Goal: Check status: Check status

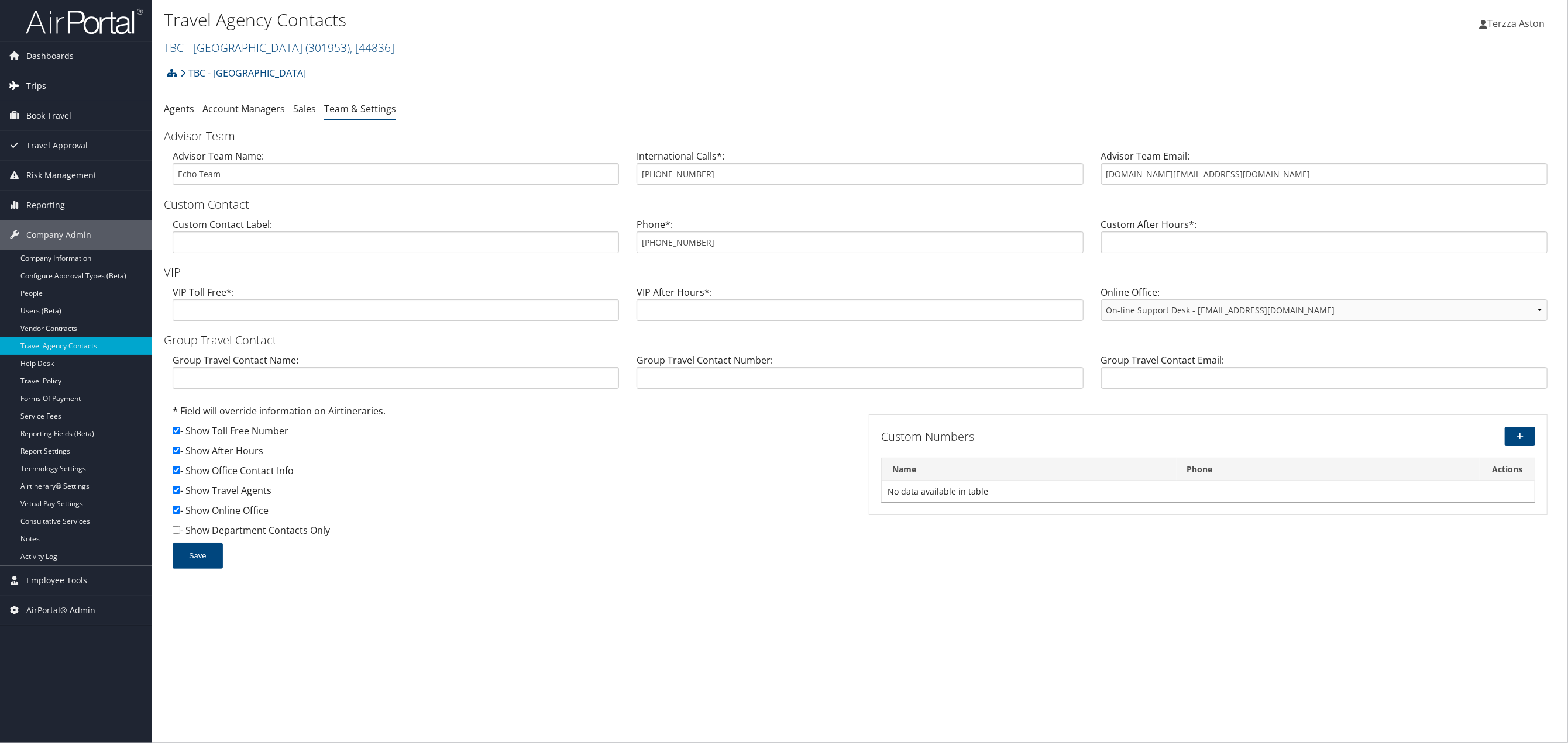
click at [42, 91] on span "Trips" at bounding box center [36, 86] width 20 height 30
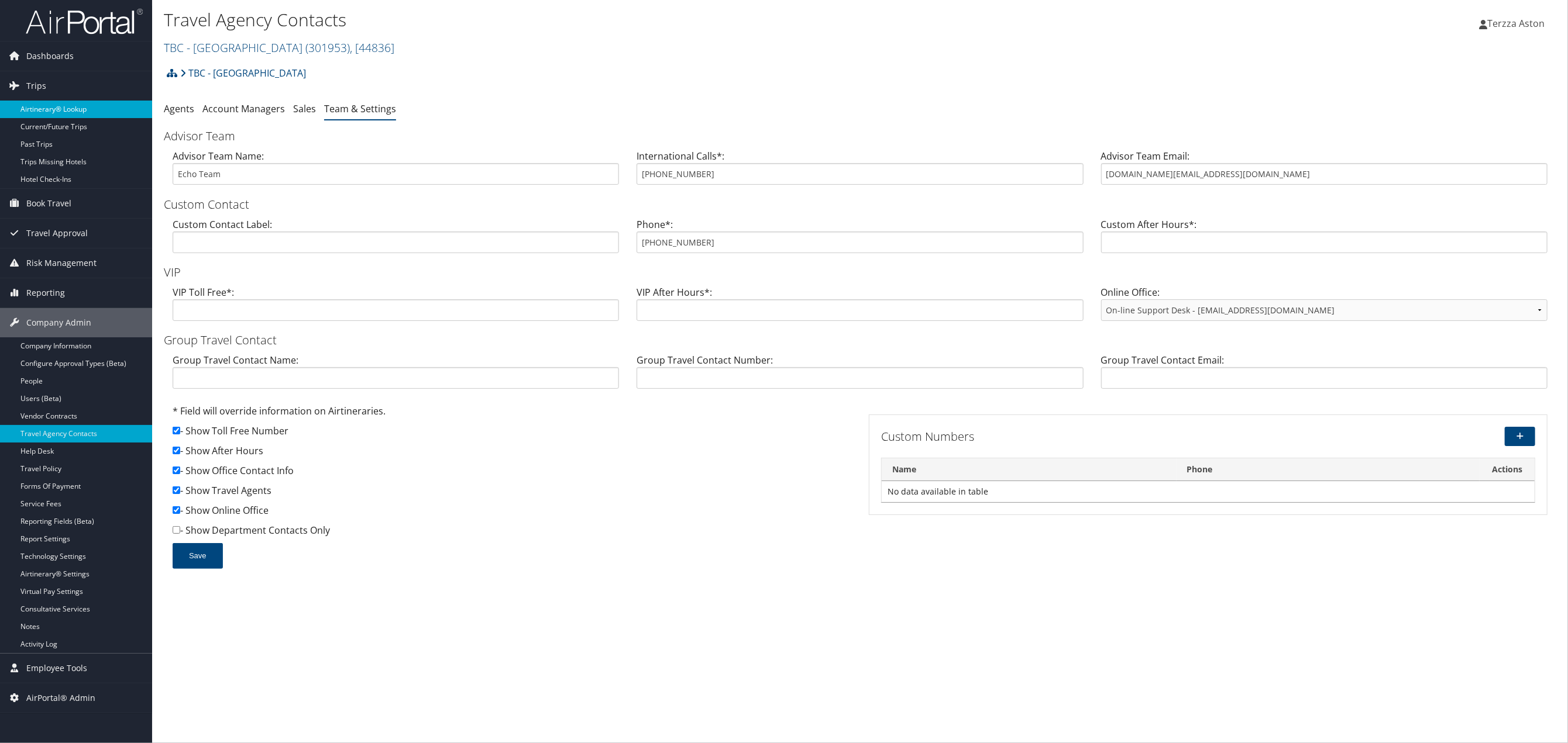
click at [72, 103] on link "Airtinerary® Lookup" at bounding box center [76, 109] width 152 height 17
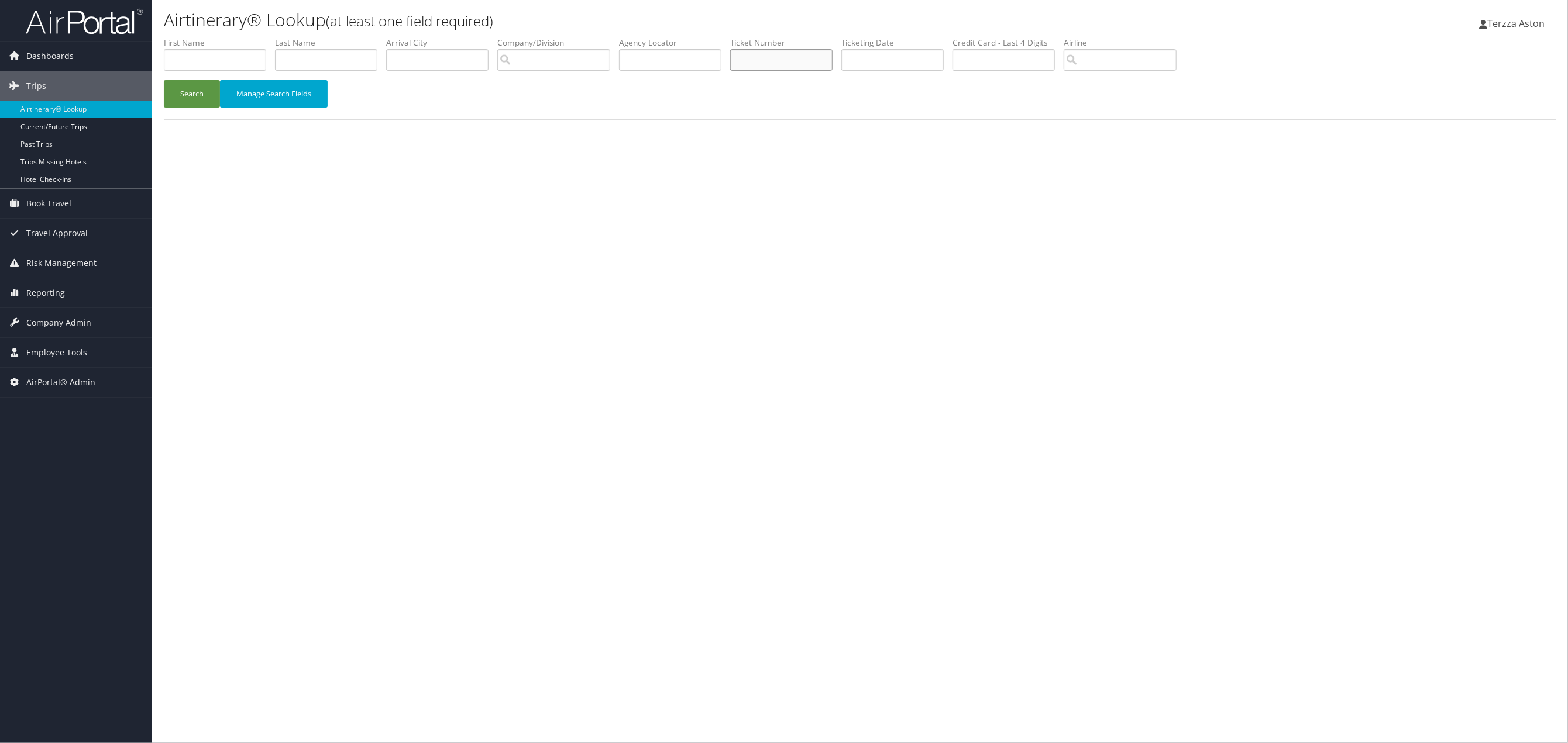
click at [758, 55] on input "text" at bounding box center [781, 60] width 103 height 22
type input "01673105889920"
click at [193, 93] on button "Search" at bounding box center [192, 94] width 56 height 27
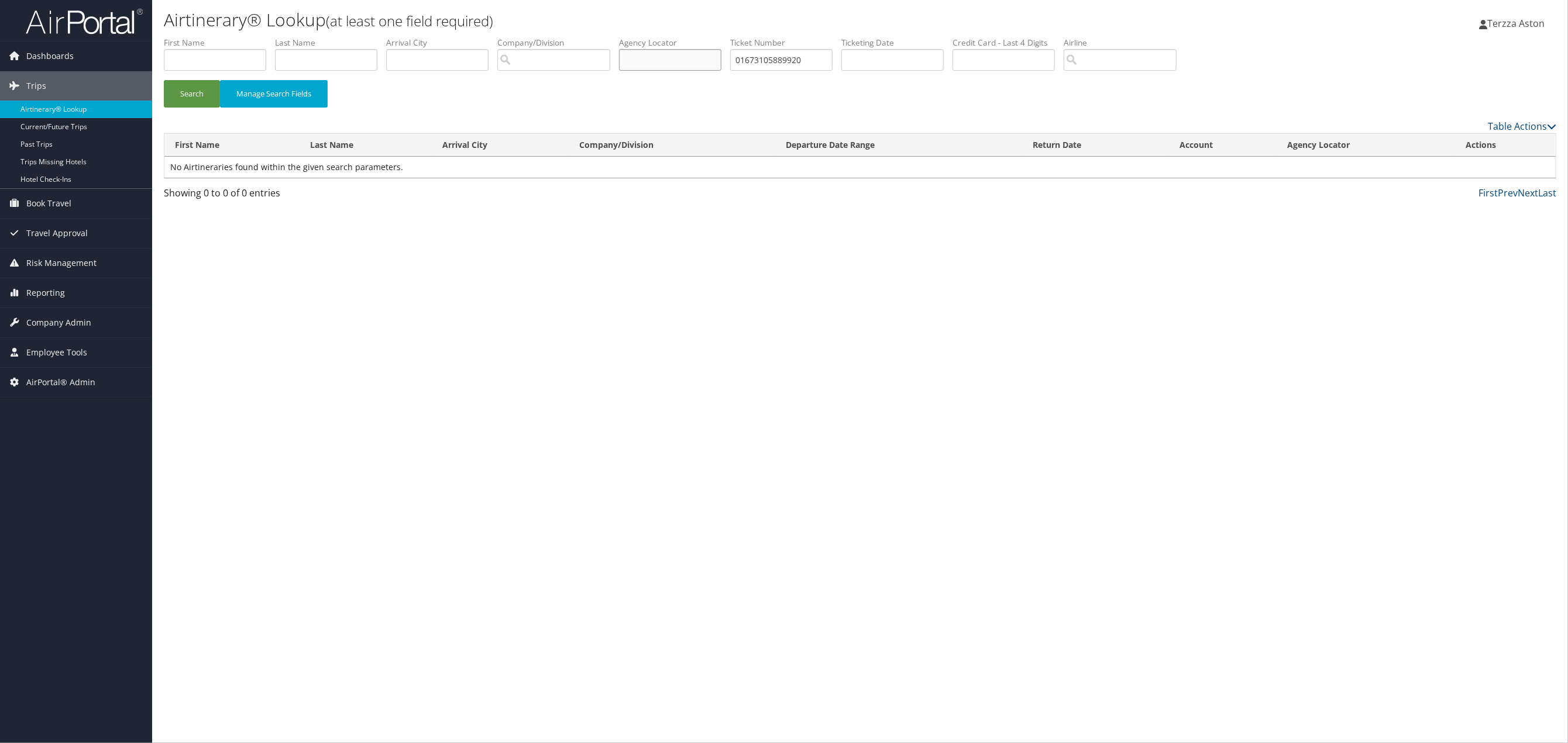
click at [668, 55] on input "text" at bounding box center [670, 60] width 103 height 22
type input "d72z6m"
drag, startPoint x: 822, startPoint y: 61, endPoint x: 507, endPoint y: 68, distance: 315.1
click at [513, 37] on ul "First Name Last Name Departure City Arrival City Company/Division Airport/City …" at bounding box center [860, 37] width 1393 height 0
click at [199, 91] on button "Search" at bounding box center [192, 94] width 56 height 27
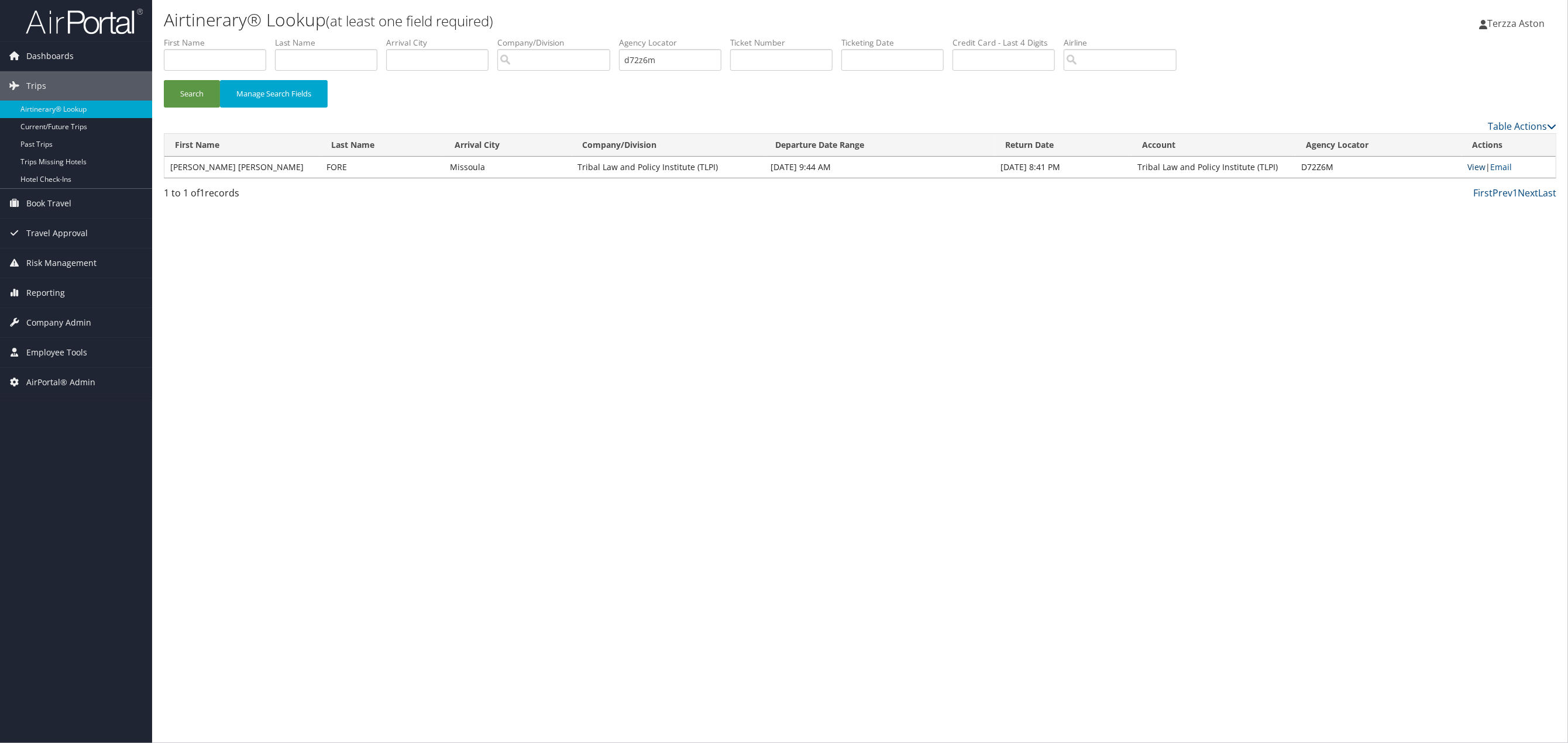
click at [1475, 167] on link "View" at bounding box center [1477, 167] width 18 height 11
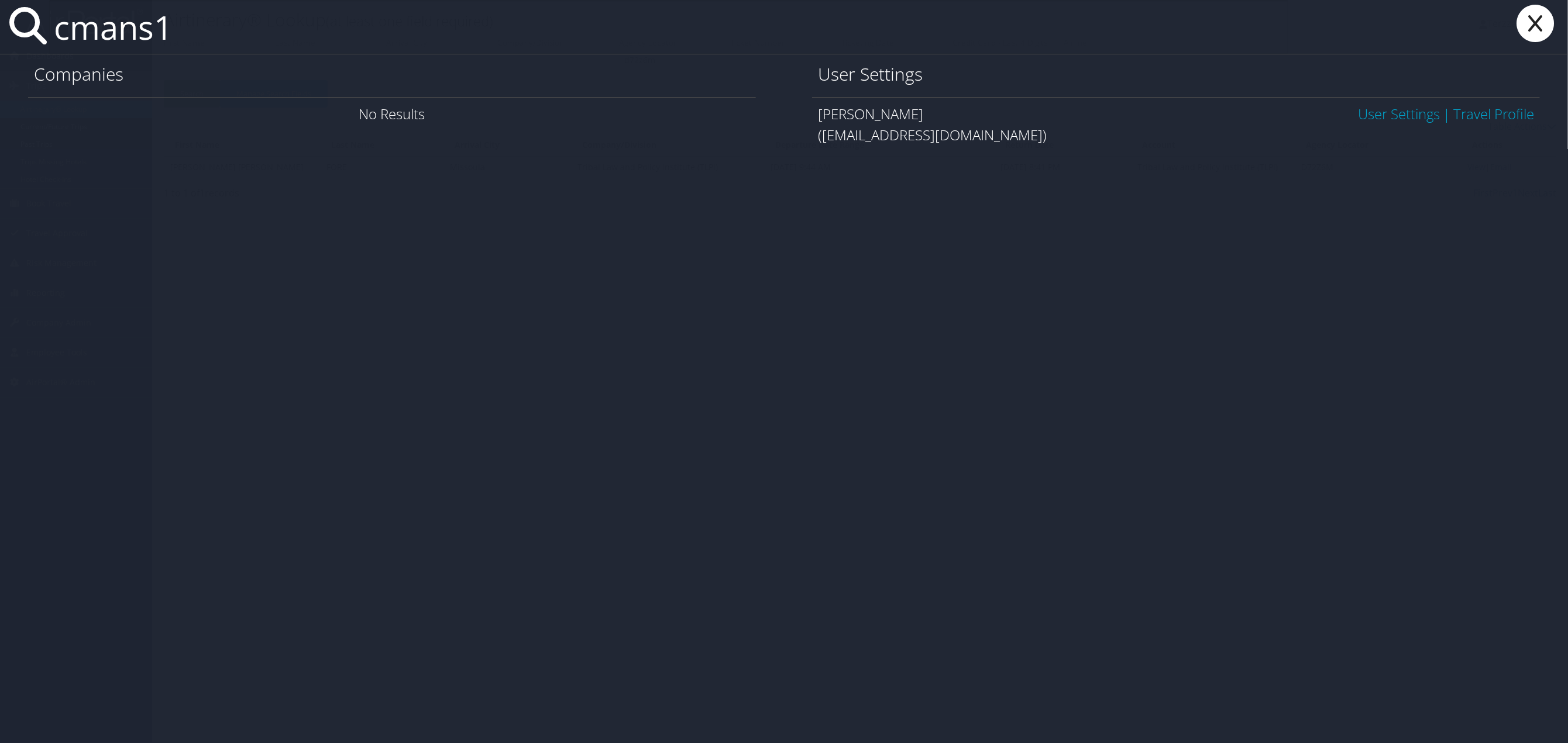
type input "cmans1"
click at [1376, 115] on link "User Settings" at bounding box center [1399, 113] width 82 height 19
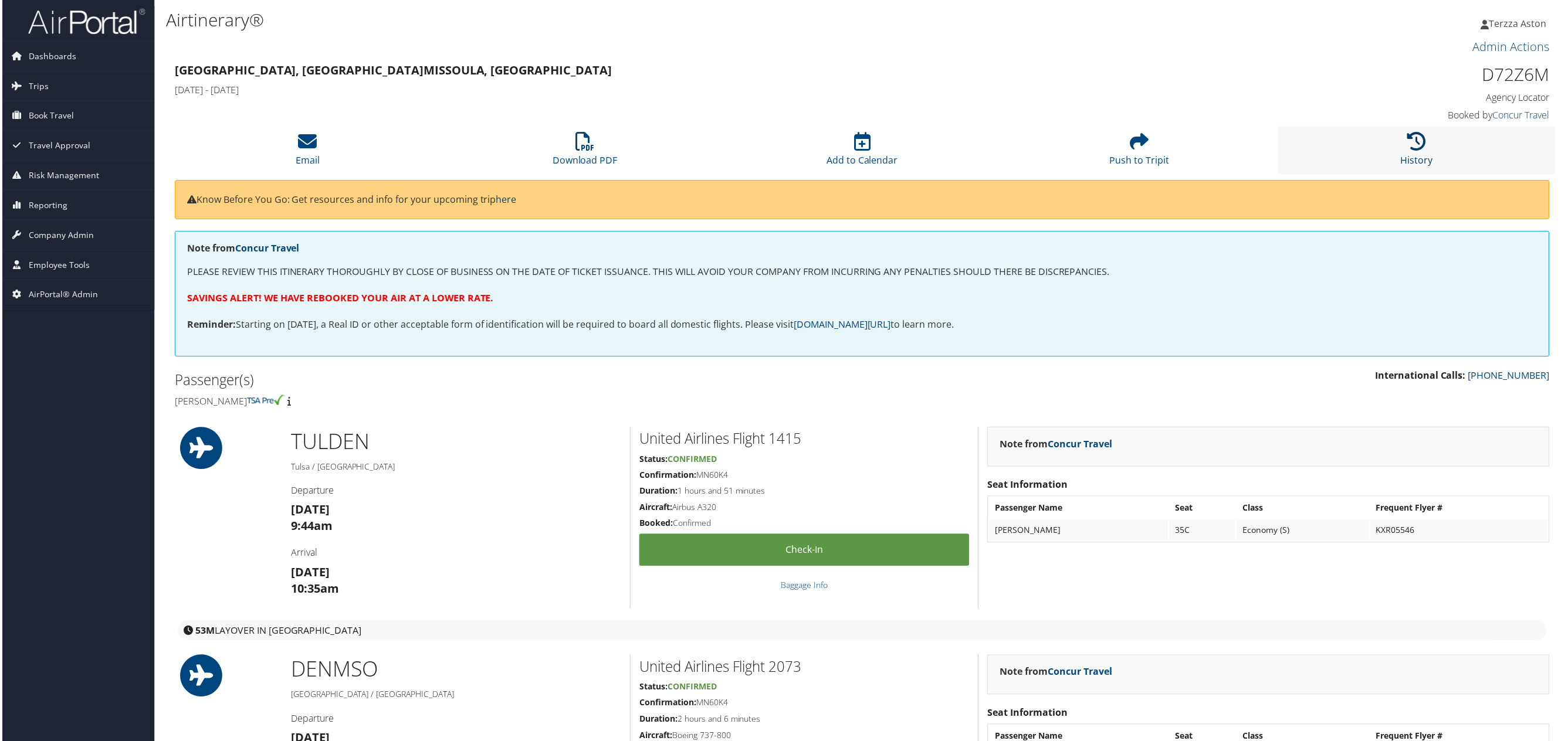
click at [1409, 142] on icon at bounding box center [1418, 142] width 19 height 19
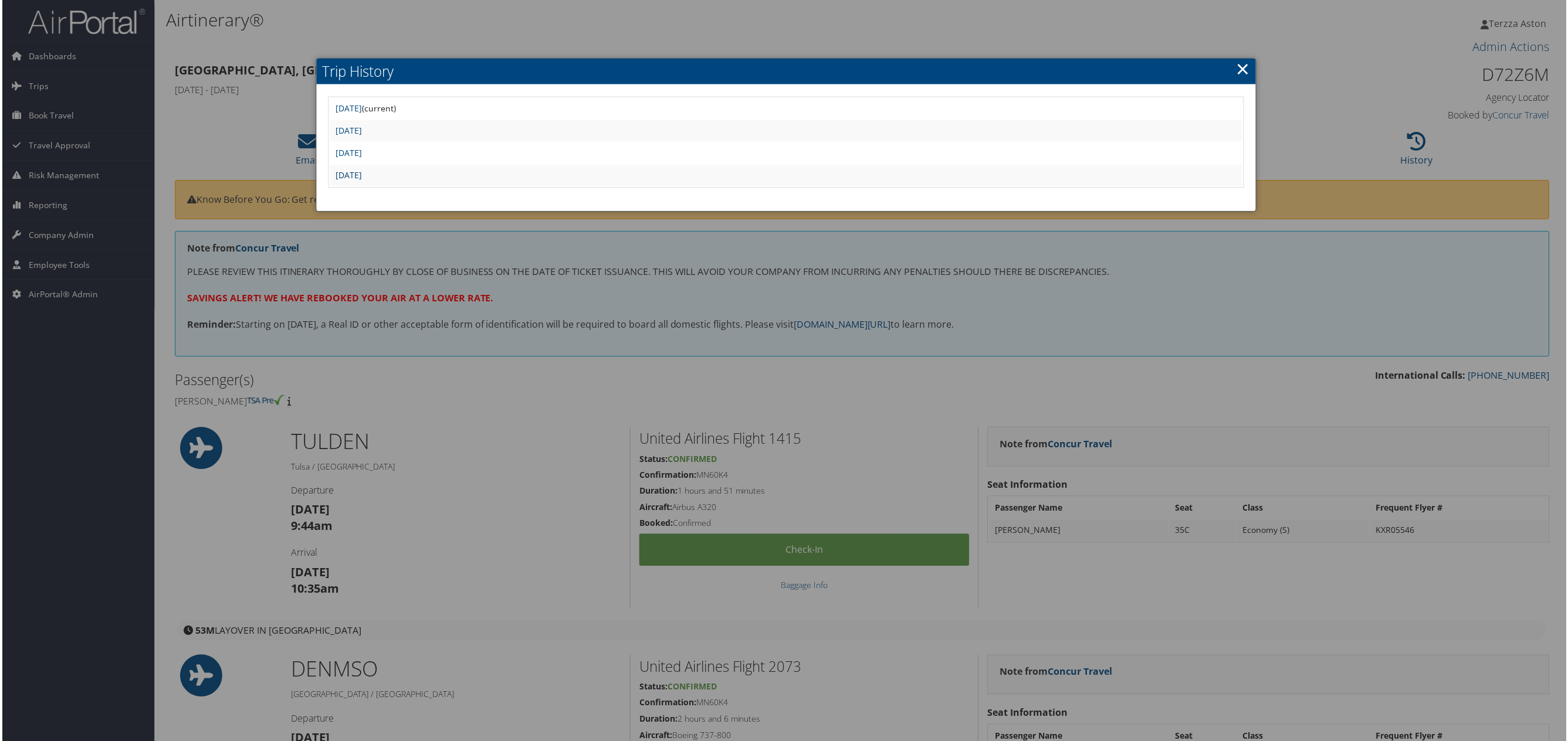
click at [361, 173] on link "[DATE]" at bounding box center [347, 175] width 27 height 11
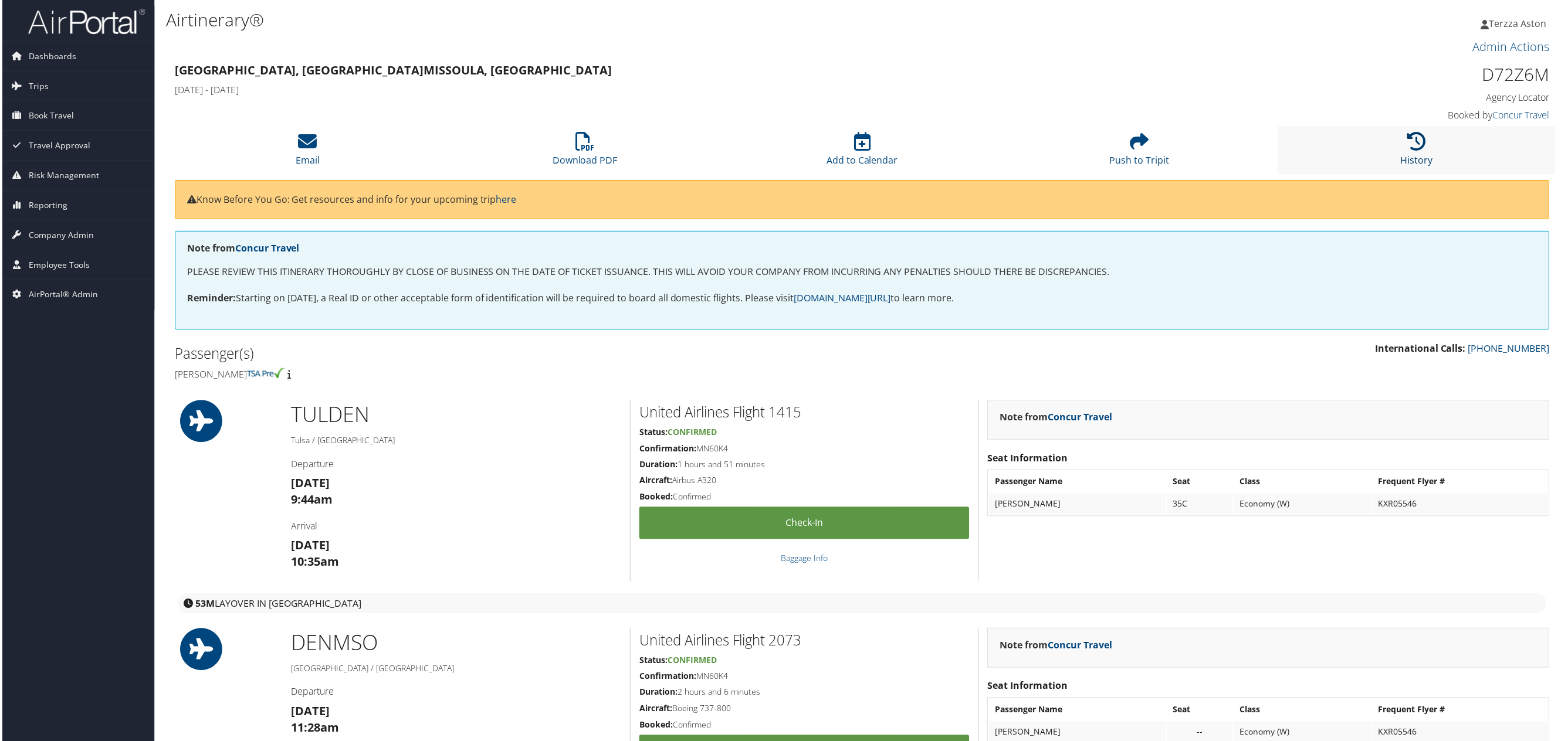
click at [1421, 137] on icon at bounding box center [1418, 142] width 19 height 19
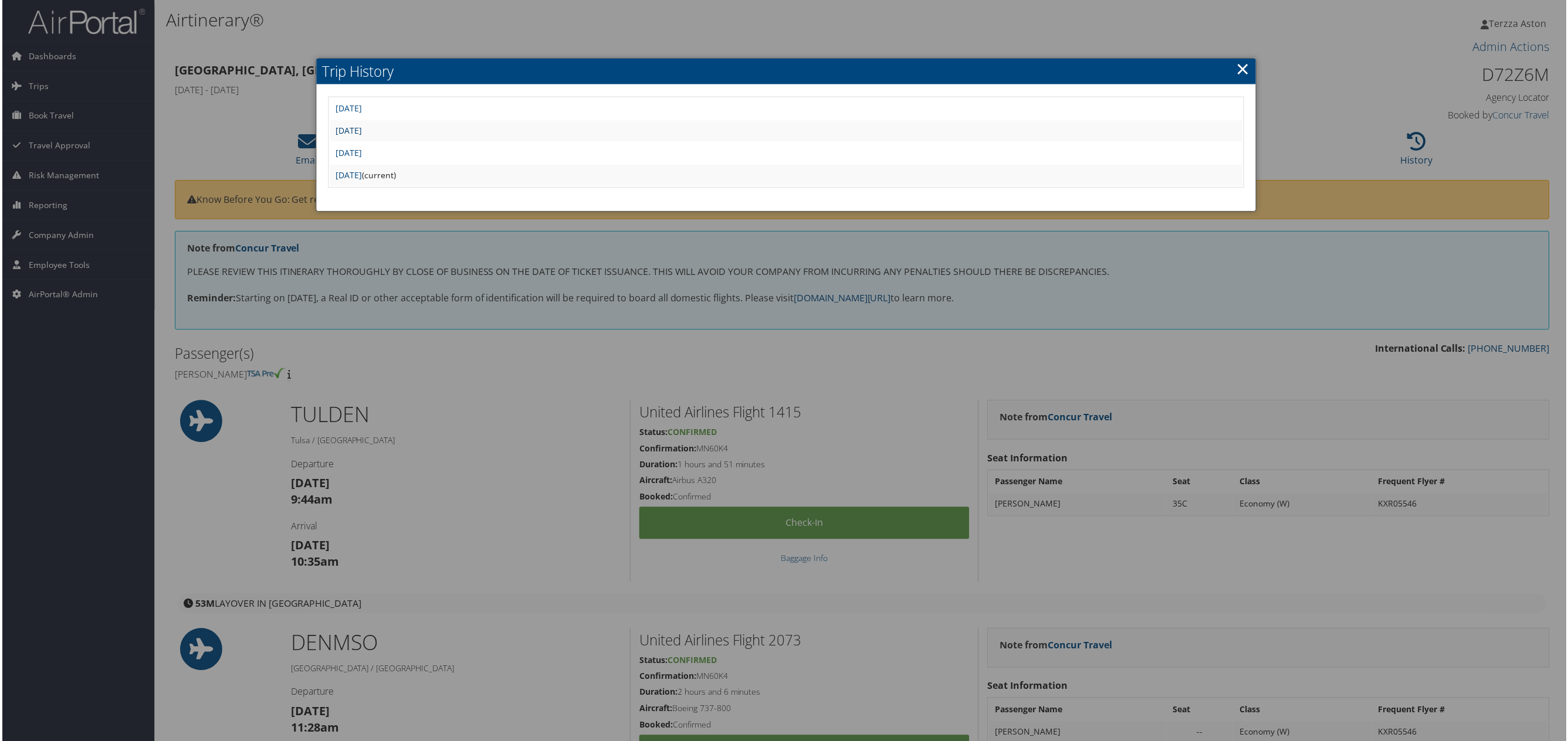
click at [361, 130] on link "[DATE]" at bounding box center [347, 131] width 27 height 11
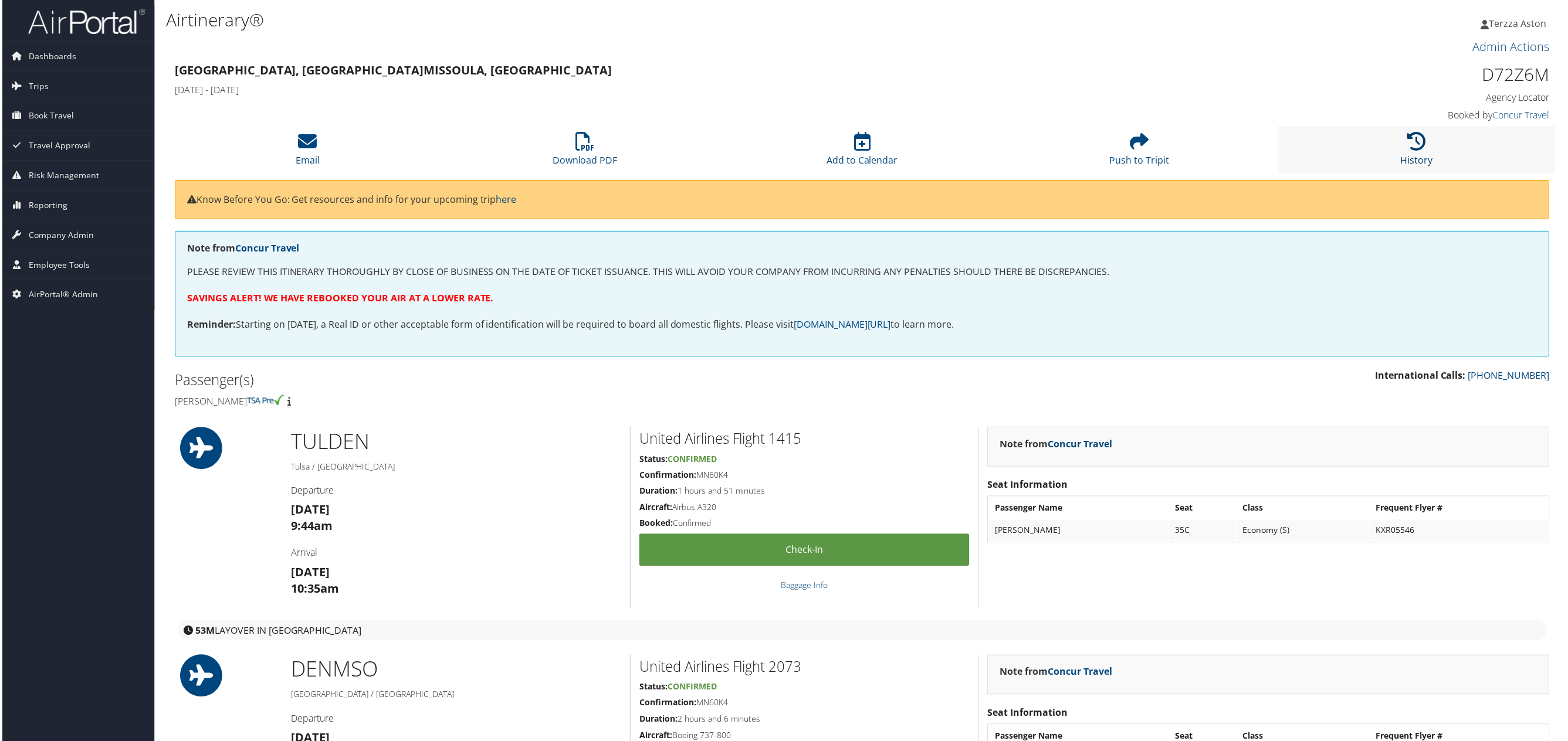
click at [1413, 138] on icon at bounding box center [1418, 142] width 19 height 19
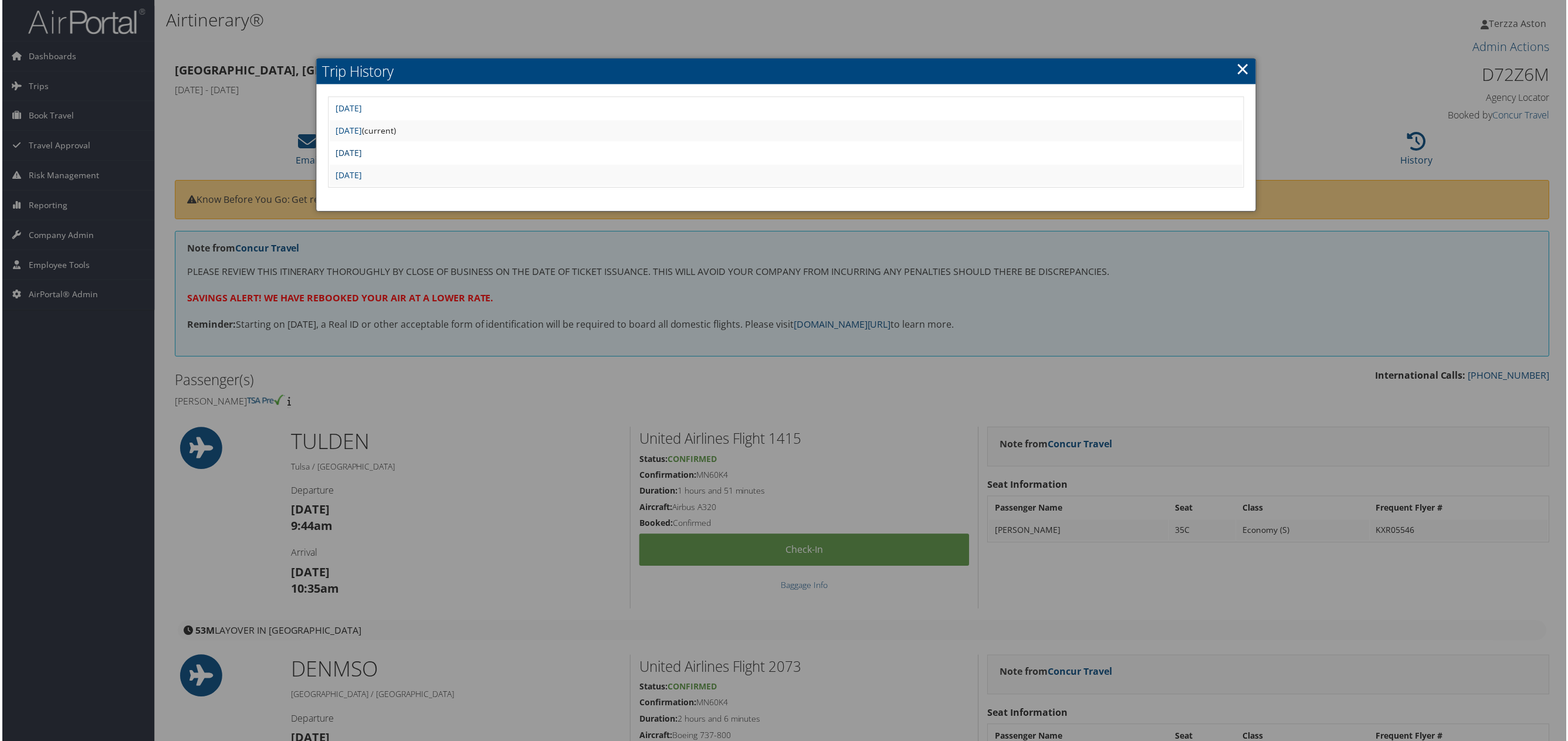
click at [361, 148] on link "Tue Aug 26 18:46:48 MDT 2025" at bounding box center [347, 153] width 27 height 11
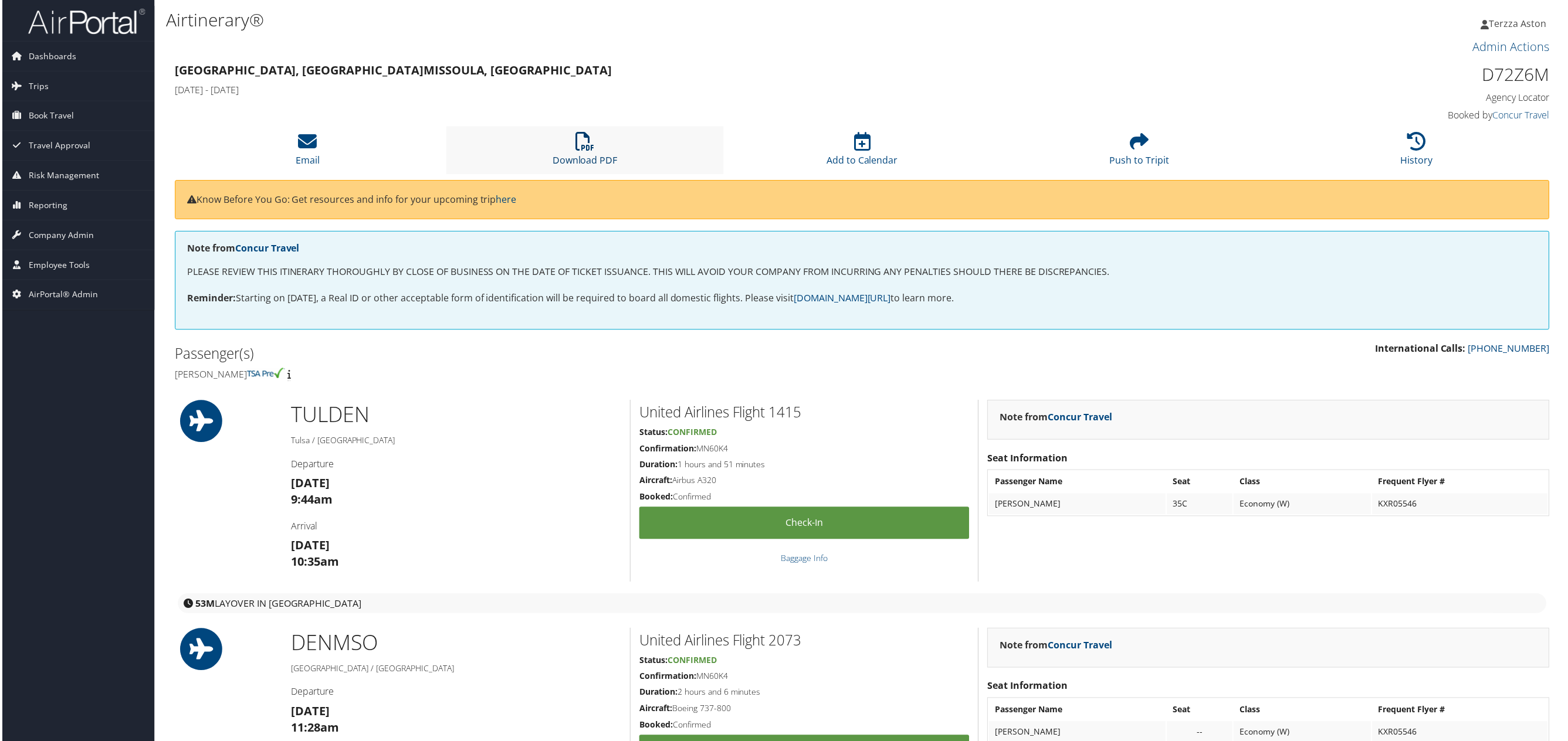
click at [582, 138] on icon at bounding box center [584, 142] width 19 height 19
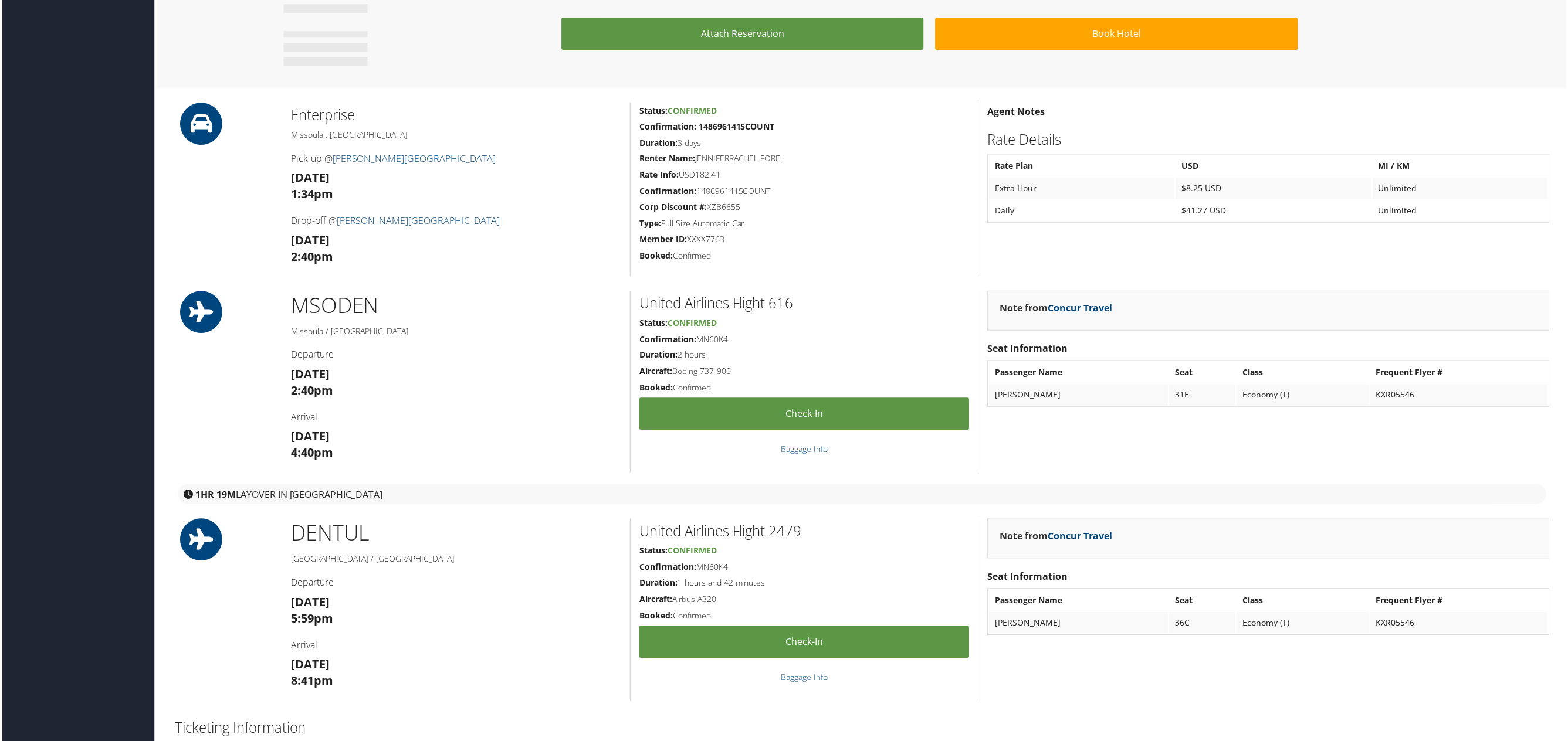
scroll to position [1143, 0]
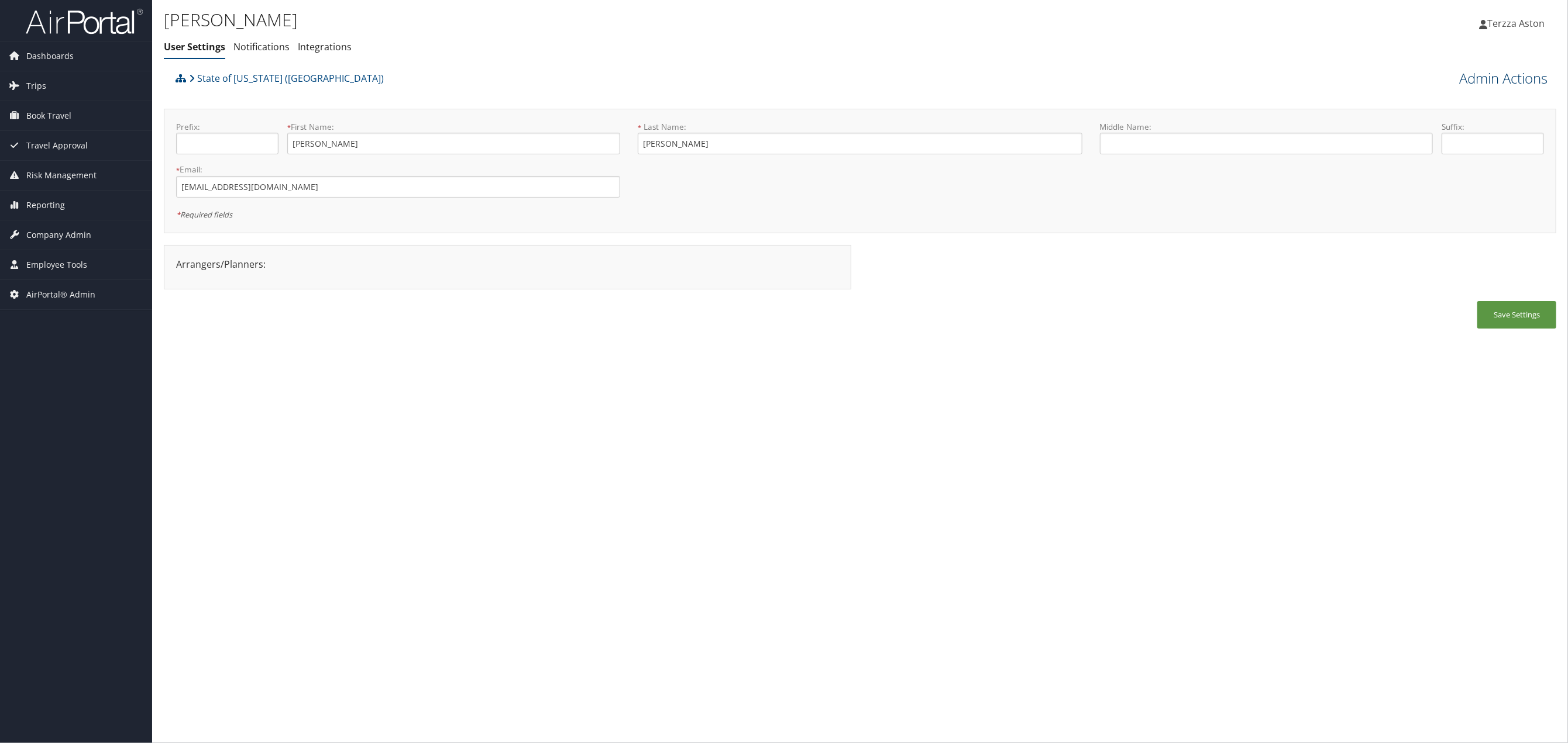
click at [1525, 75] on link "Admin Actions" at bounding box center [1503, 78] width 88 height 20
click at [1434, 134] on link "User Technology Settings" at bounding box center [1470, 140] width 154 height 20
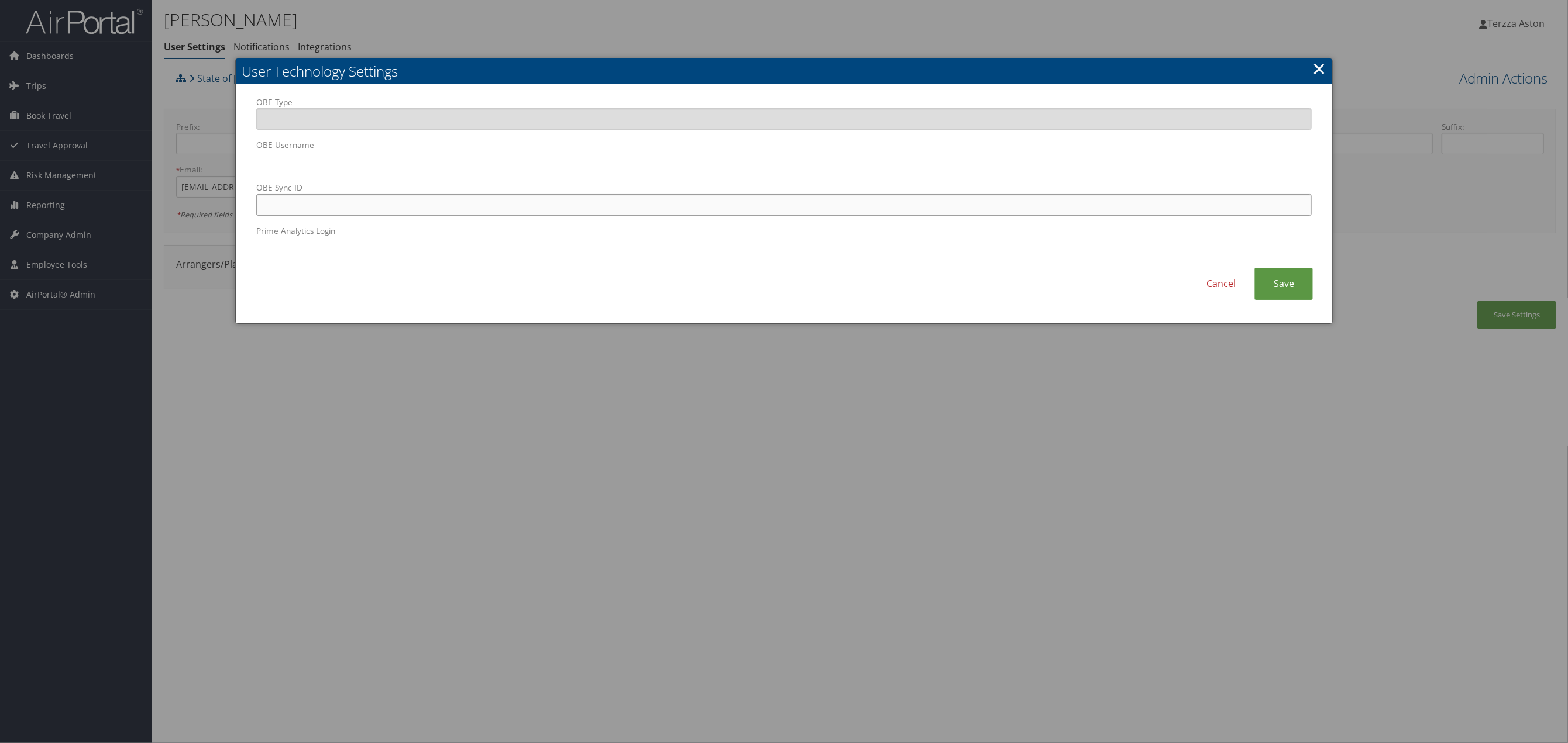
click at [462, 203] on input "OBE Sync ID" at bounding box center [784, 205] width 1055 height 22
paste input "cmans1@lsuhsc.edu"
type input "cmans1@lsuhsc.edu"
click at [1274, 285] on link "Save" at bounding box center [1283, 284] width 58 height 32
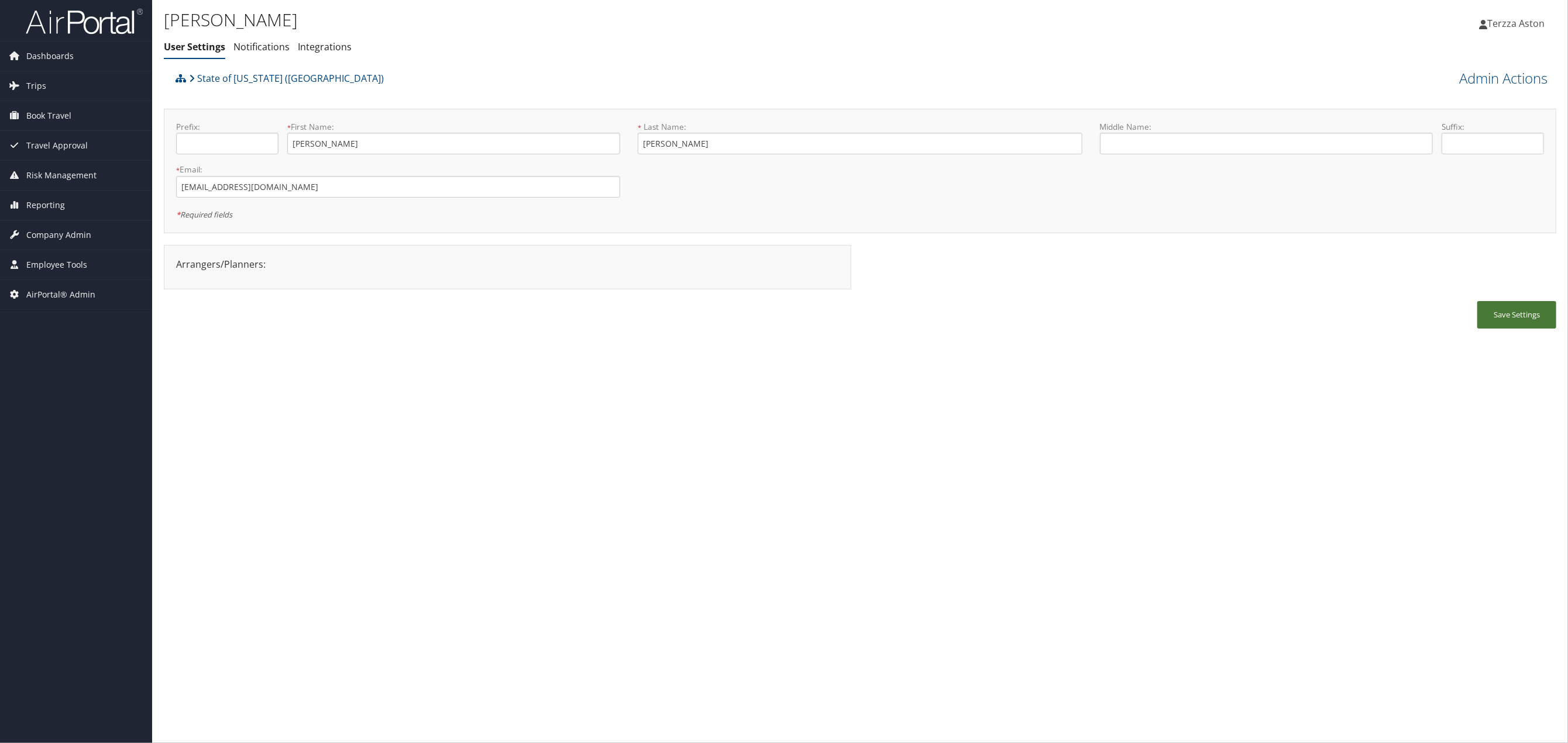
click at [1503, 313] on button "Save Settings" at bounding box center [1517, 315] width 79 height 27
drag, startPoint x: 178, startPoint y: 192, endPoint x: 261, endPoint y: 187, distance: 83.2
click at [261, 187] on input "cmans1@lsuhsc.edu" at bounding box center [398, 187] width 444 height 22
click at [44, 90] on span "Trips" at bounding box center [36, 86] width 20 height 30
click at [55, 105] on link "Airtinerary® Lookup" at bounding box center [76, 109] width 152 height 17
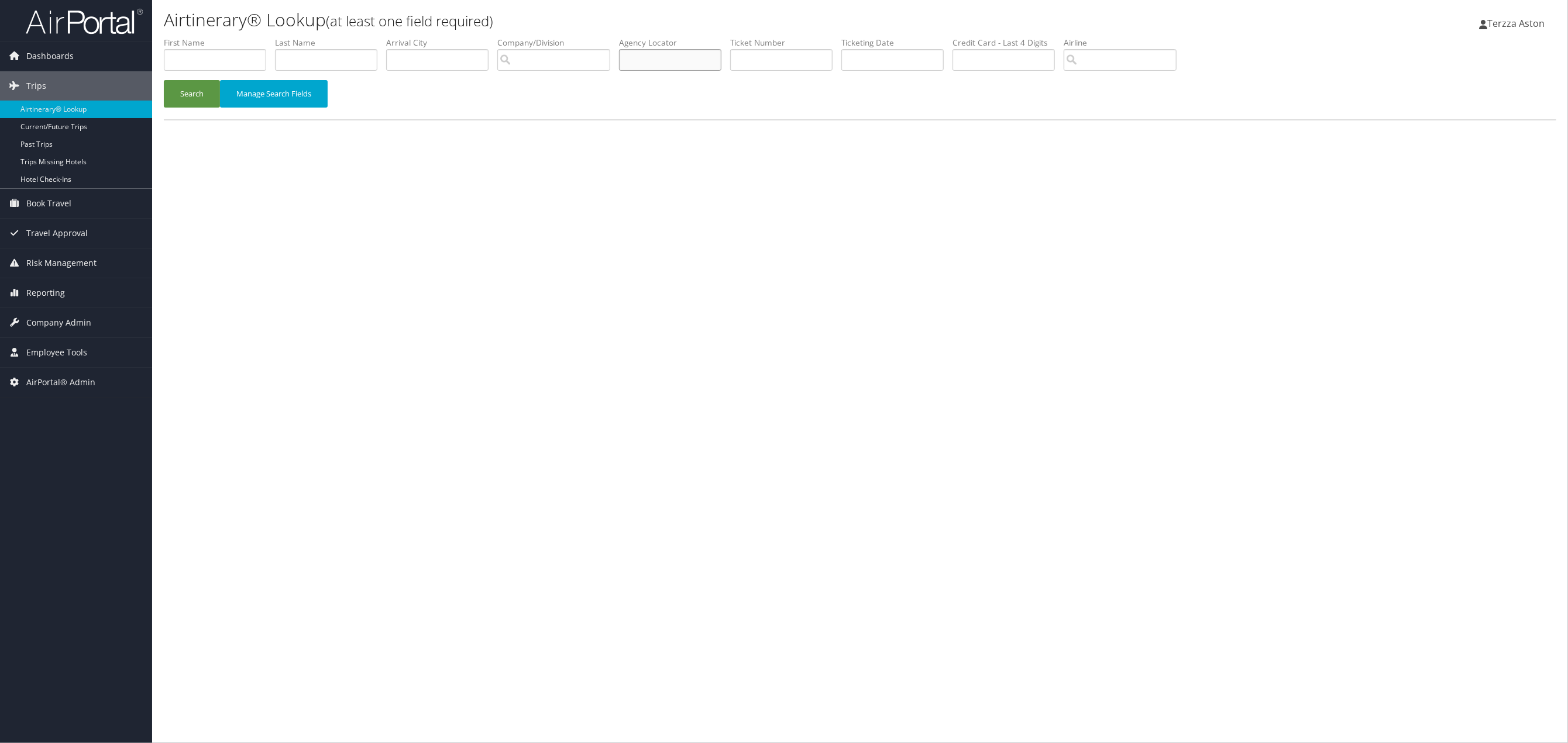
click at [670, 61] on input "text" at bounding box center [670, 60] width 103 height 22
type input "d72z6m"
click at [164, 80] on button "Search" at bounding box center [192, 94] width 56 height 27
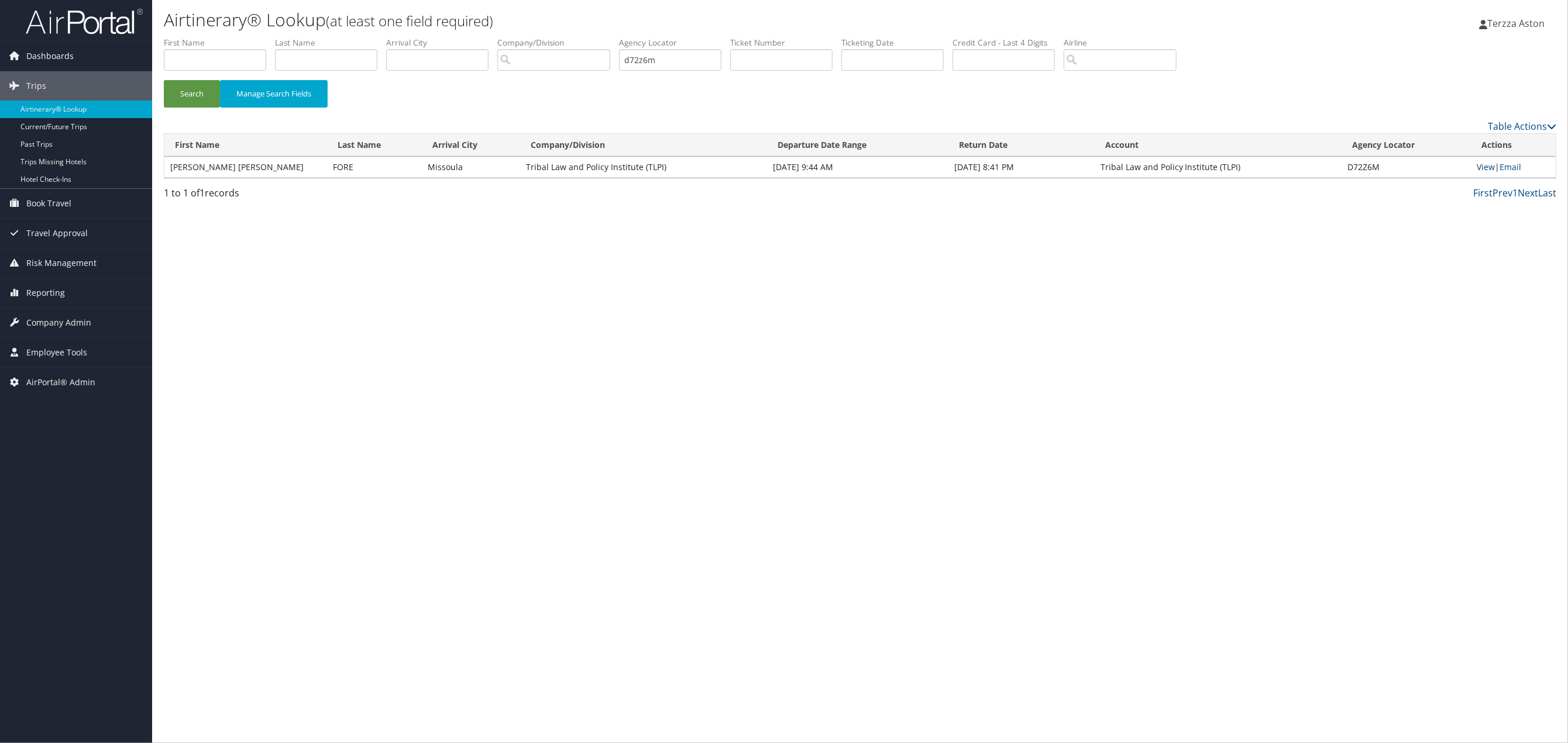
click at [1483, 162] on link "View" at bounding box center [1487, 167] width 18 height 11
paste input "89008977034213"
type input "89008977034213"
drag, startPoint x: 681, startPoint y: 61, endPoint x: 558, endPoint y: 65, distance: 123.1
click at [558, 37] on ul "First Name Last Name Departure City Arrival City Company/Division Airport/City …" at bounding box center [860, 37] width 1393 height 0
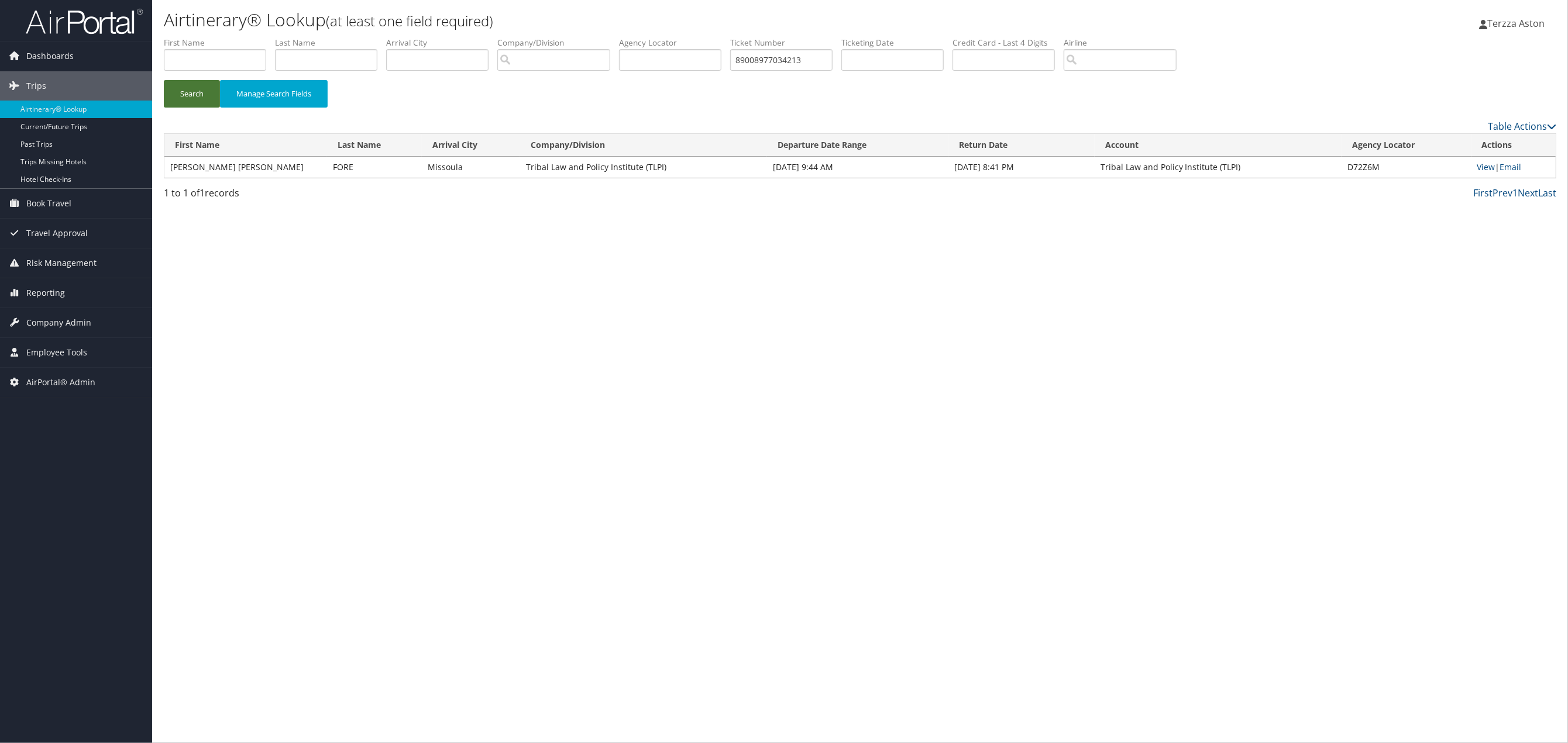
click at [191, 83] on button "Search" at bounding box center [192, 94] width 56 height 27
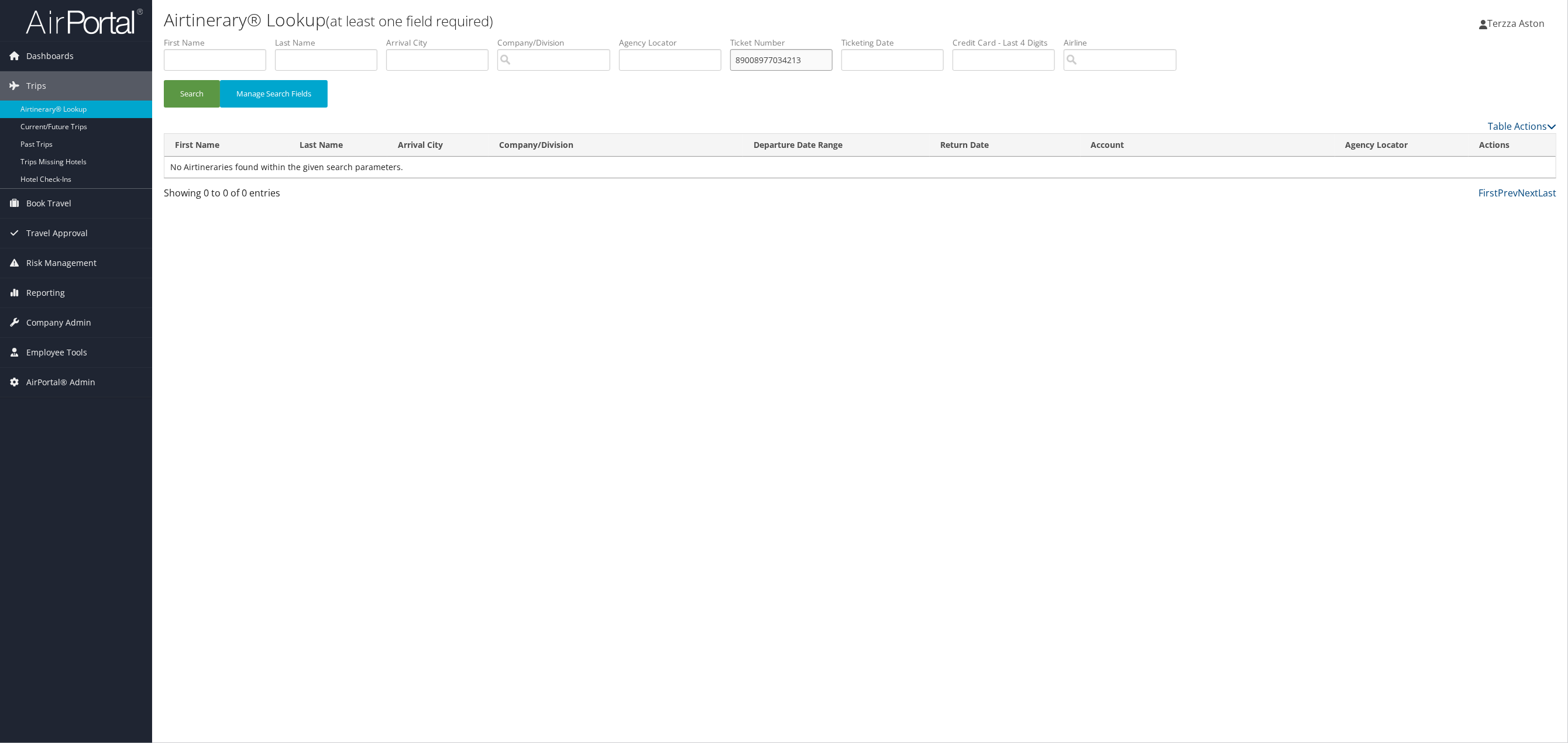
drag, startPoint x: 831, startPoint y: 57, endPoint x: 687, endPoint y: 77, distance: 145.4
click at [687, 37] on ul "First Name Last Name Departure City Arrival City Company/Division Airport/City …" at bounding box center [860, 37] width 1393 height 0
click at [664, 61] on input "text" at bounding box center [670, 60] width 103 height 22
type input "d72z6m"
click at [193, 93] on button "Search" at bounding box center [192, 94] width 56 height 27
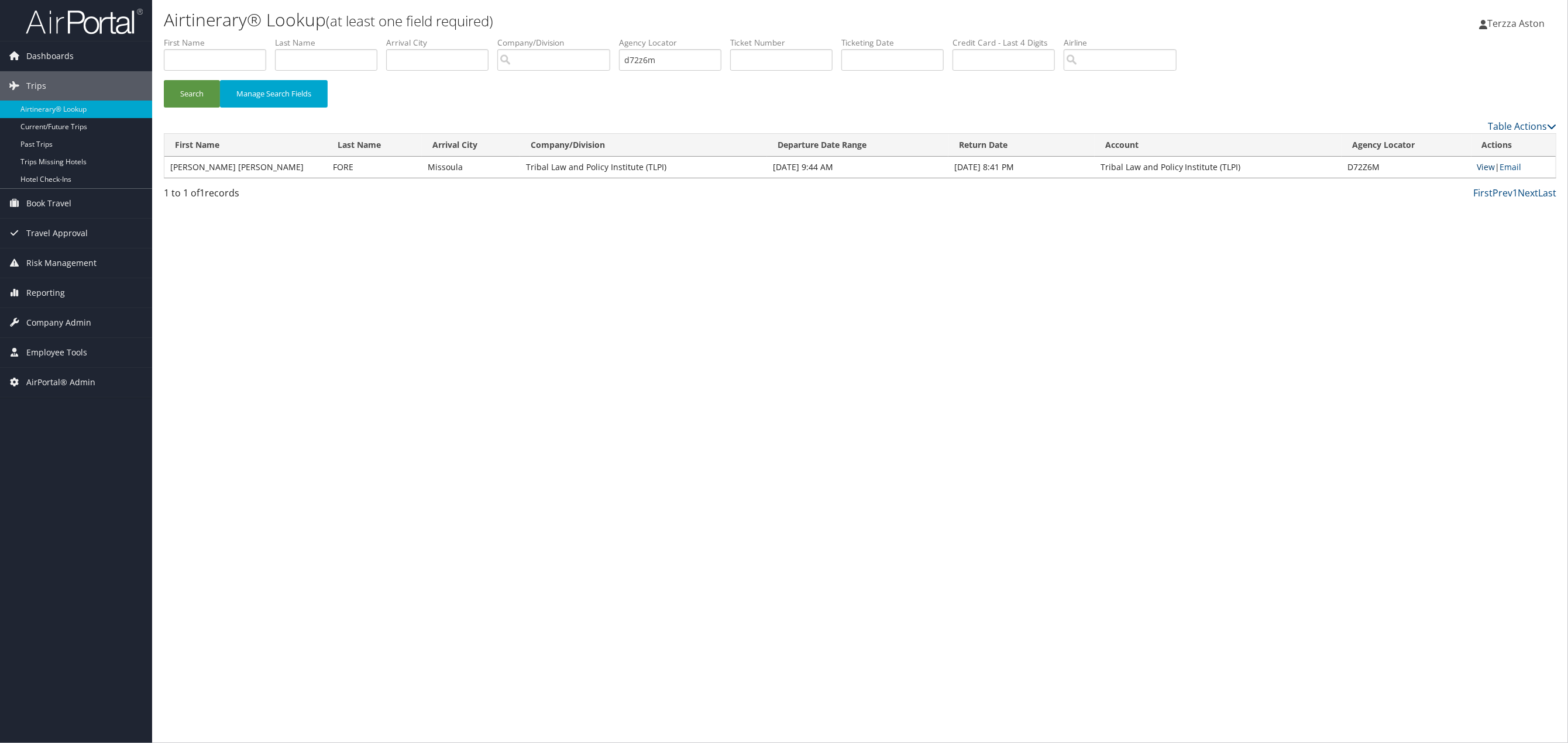
click at [1478, 165] on link "View" at bounding box center [1487, 167] width 18 height 11
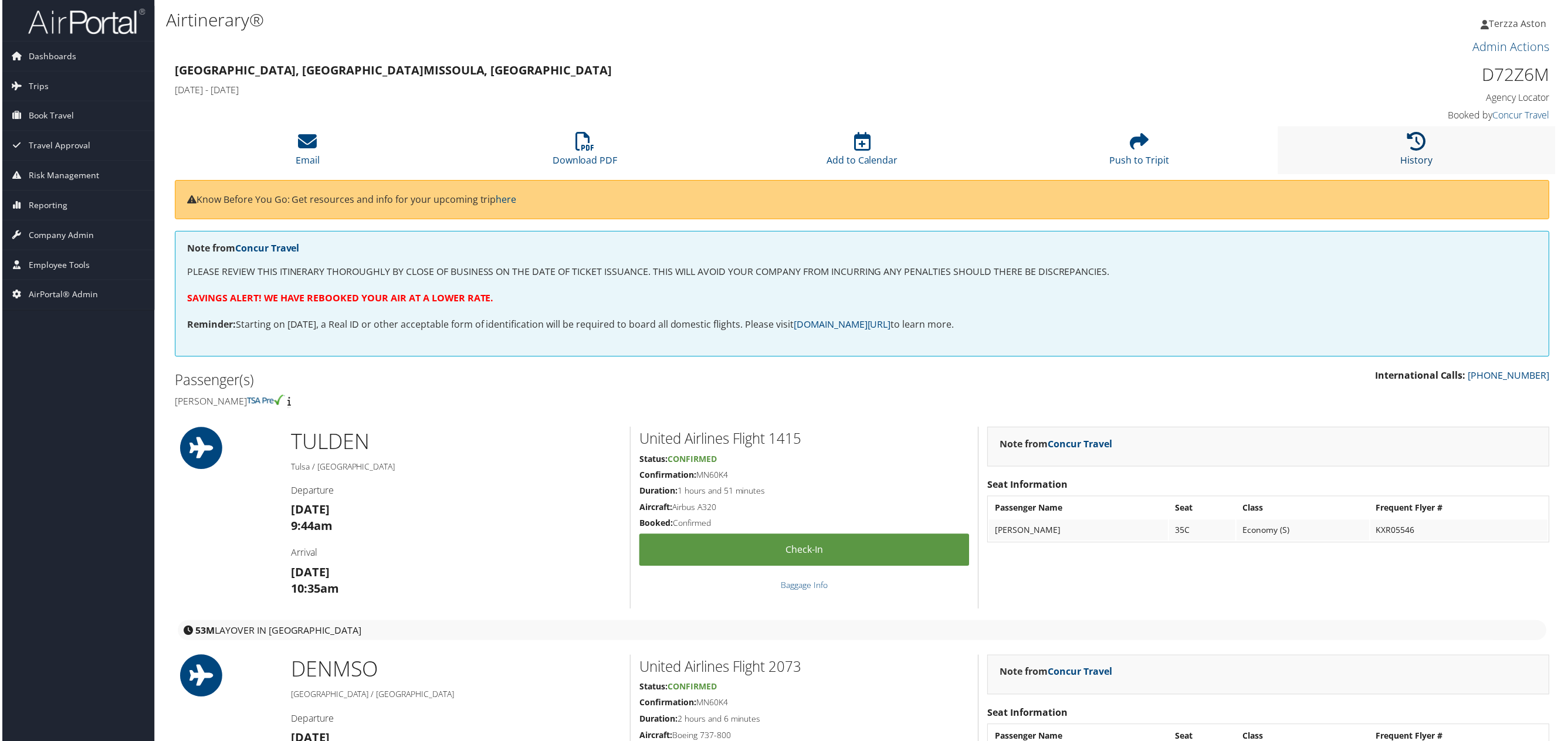
click at [1409, 138] on icon at bounding box center [1418, 142] width 19 height 19
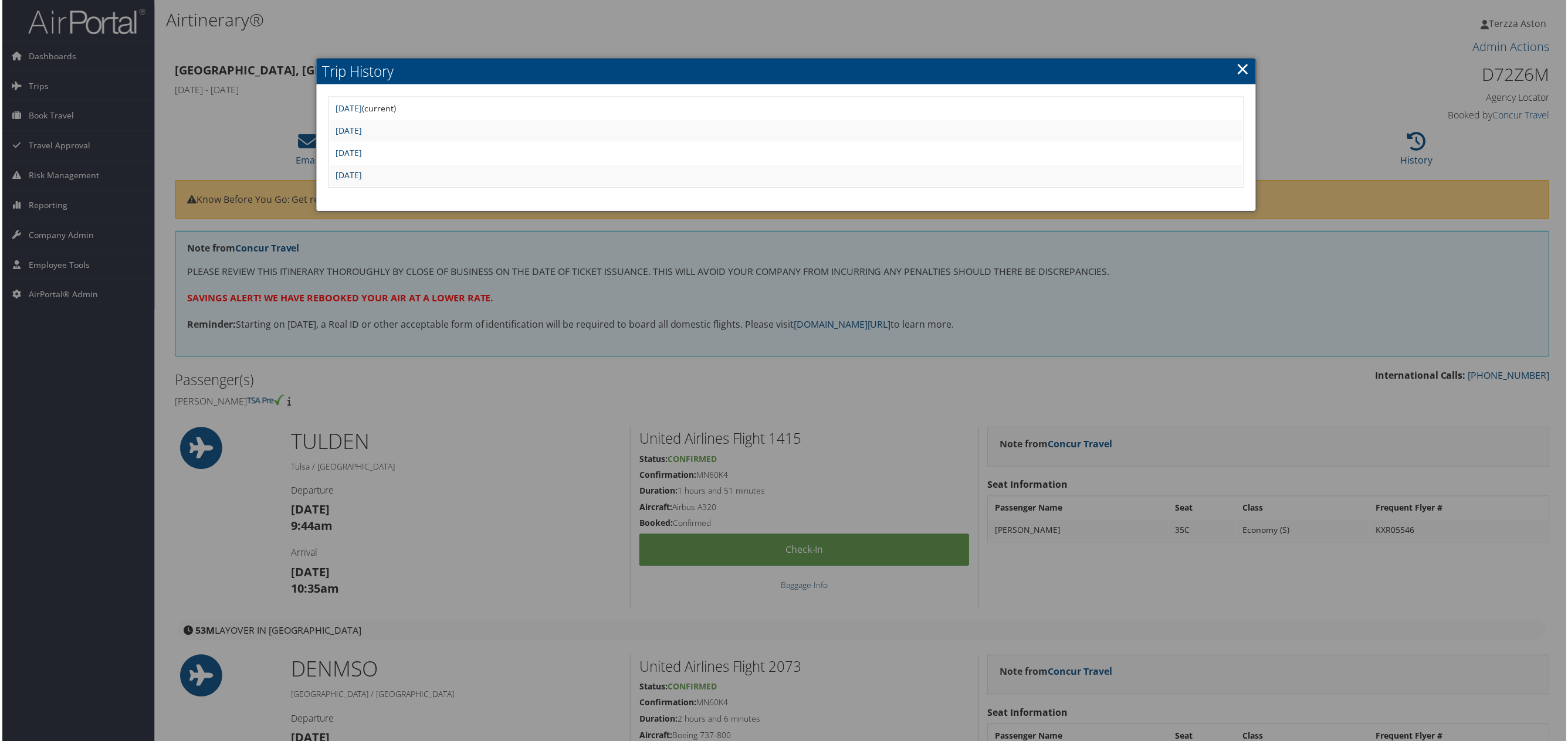
click at [361, 170] on link "[DATE]" at bounding box center [347, 175] width 27 height 11
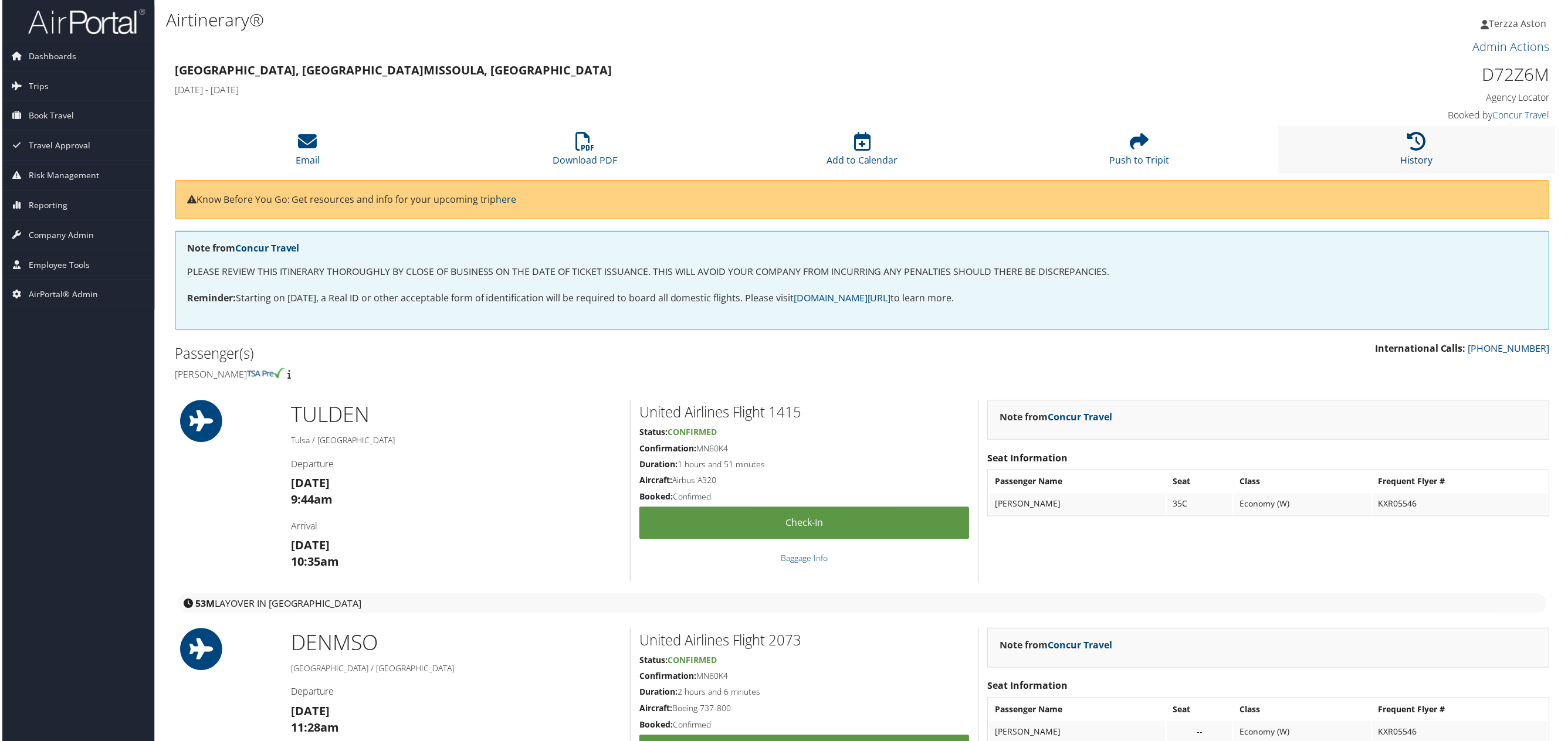
click at [1418, 135] on icon at bounding box center [1418, 142] width 19 height 19
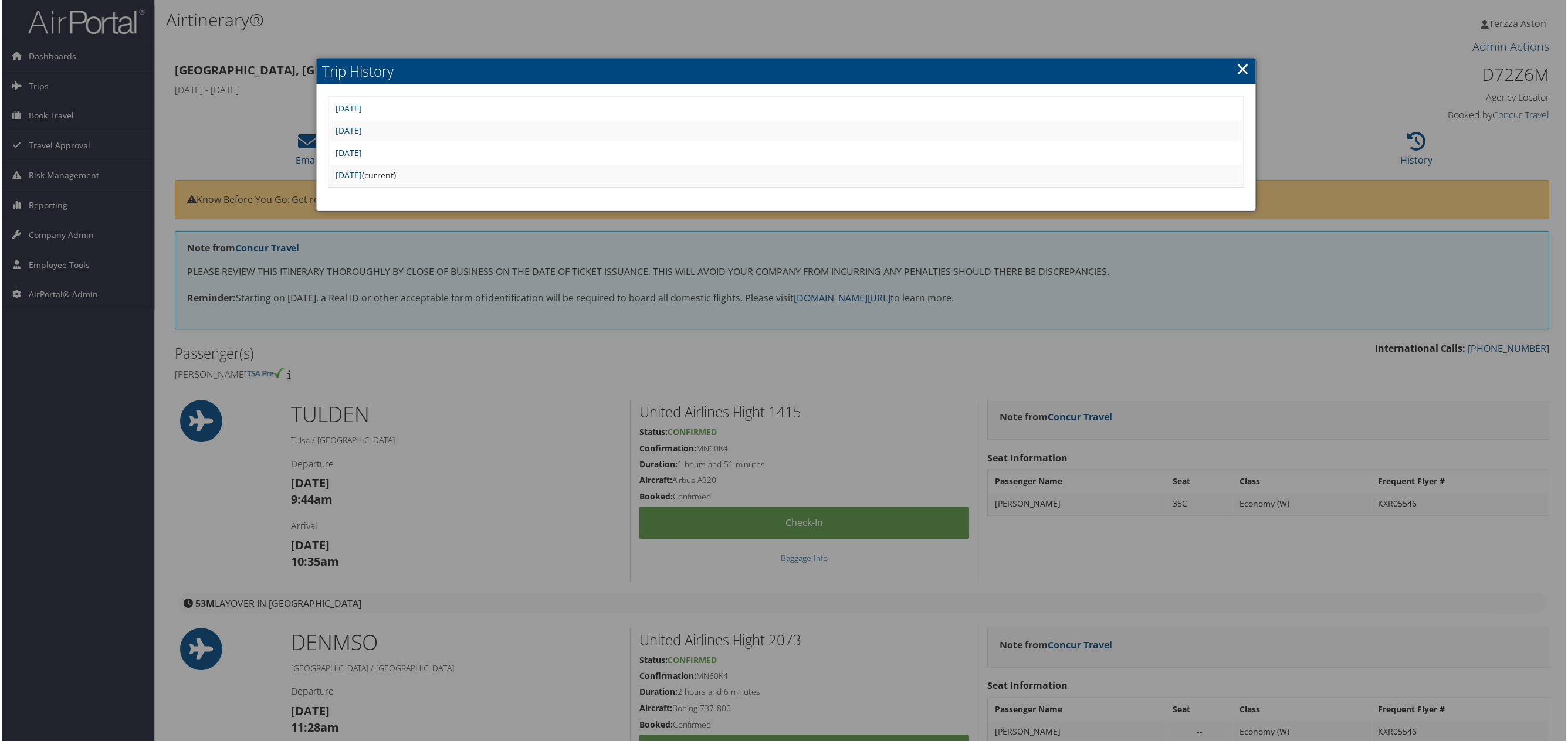
click at [361, 149] on link "[DATE]" at bounding box center [347, 153] width 27 height 11
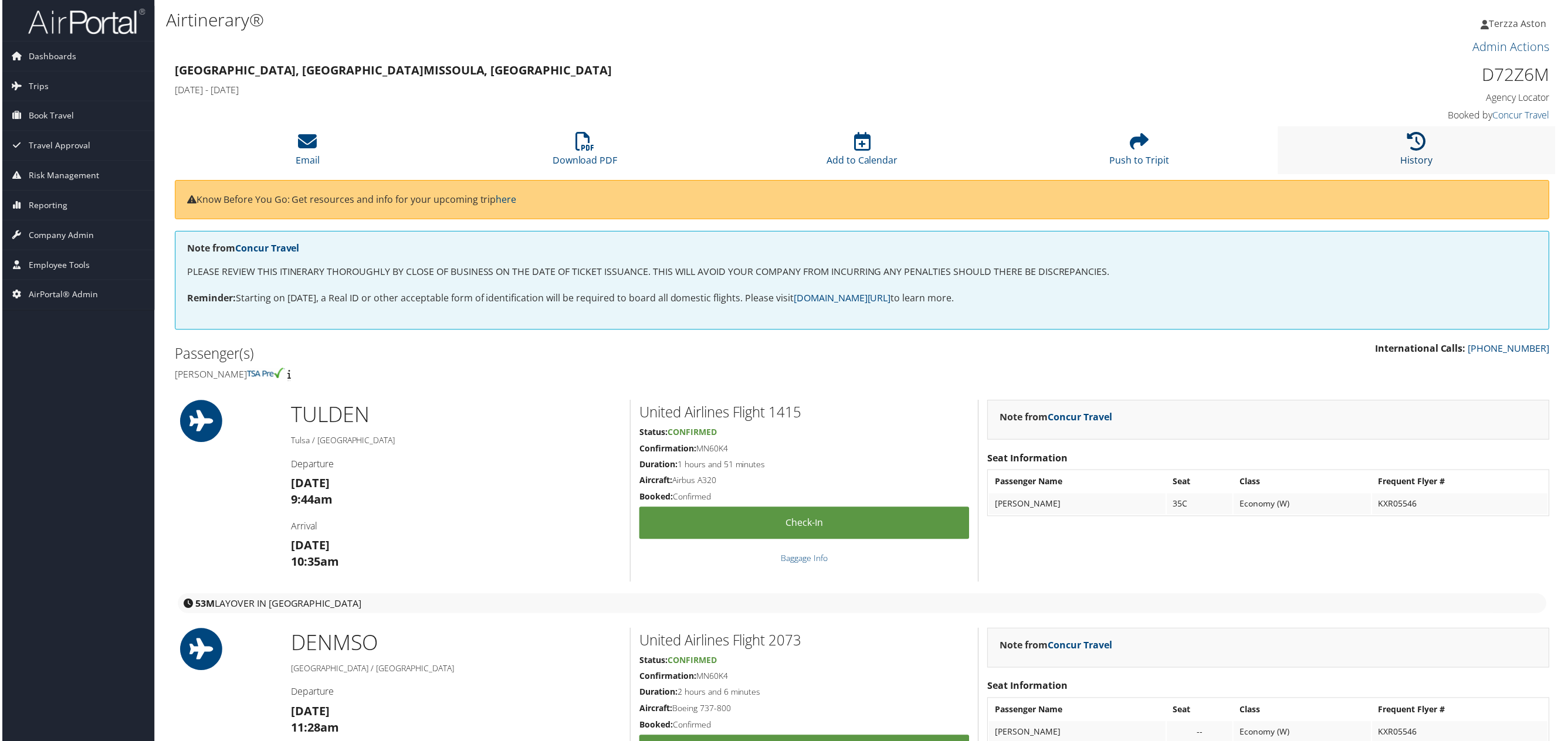
click at [1415, 140] on icon at bounding box center [1418, 142] width 19 height 19
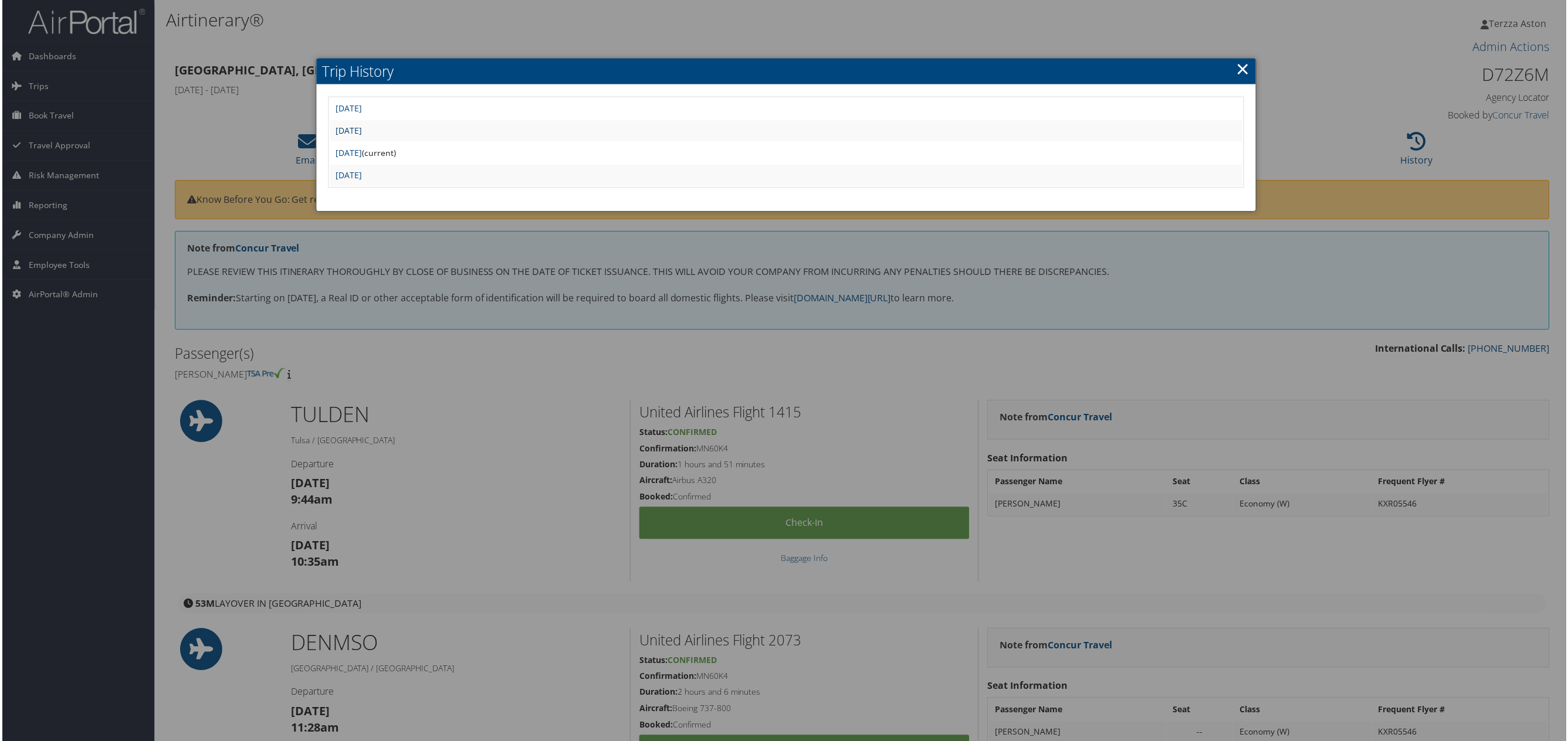
click at [361, 133] on link "[DATE]" at bounding box center [347, 131] width 27 height 11
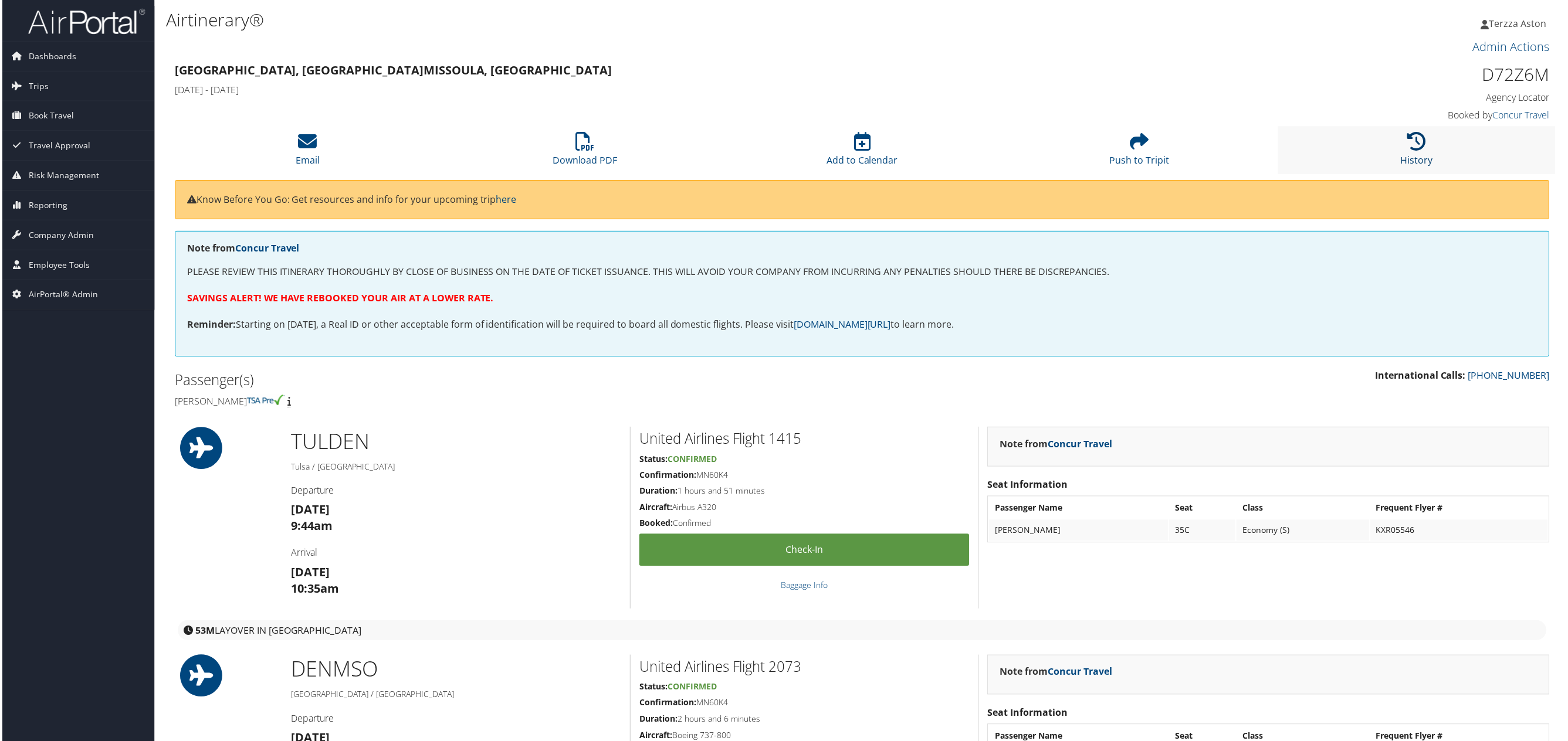
click at [1417, 139] on icon at bounding box center [1418, 142] width 19 height 19
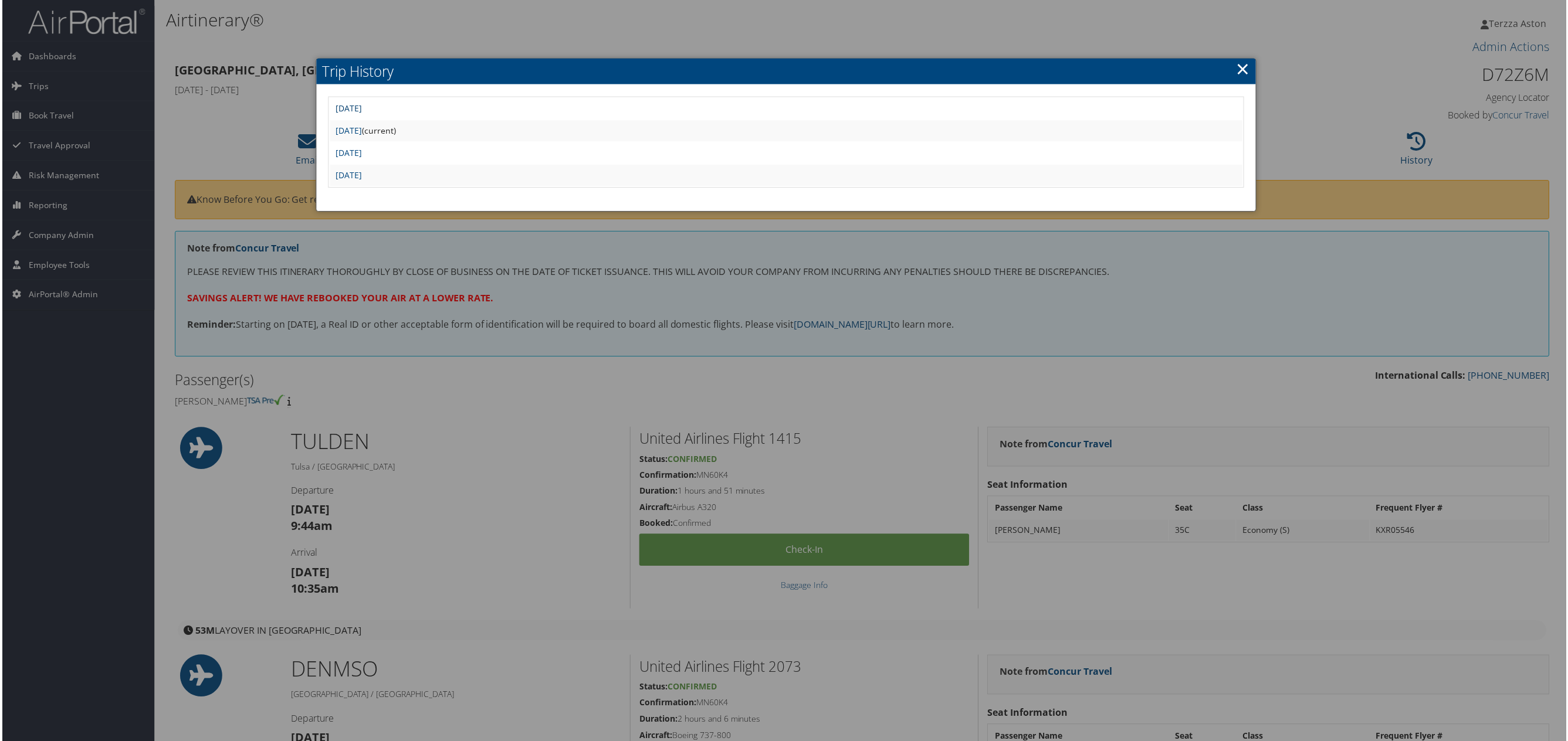
click at [361, 106] on link "[DATE]" at bounding box center [347, 109] width 27 height 11
